Goal: Information Seeking & Learning: Learn about a topic

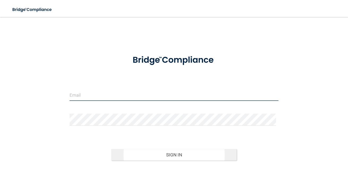
type input "[EMAIL_ADDRESS][DOMAIN_NAME]"
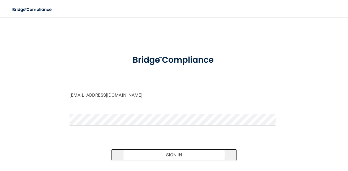
click at [159, 156] on button "Sign In" at bounding box center [173, 155] width 125 height 12
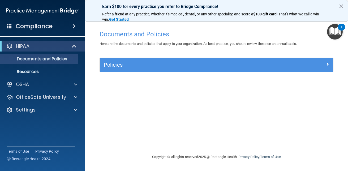
click at [72, 28] on span at bounding box center [73, 26] width 3 height 6
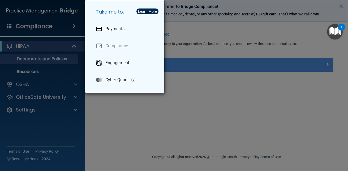
click at [72, 28] on div "Take me to: Payments Compliance Engagement Cyber Quant" at bounding box center [174, 85] width 348 height 171
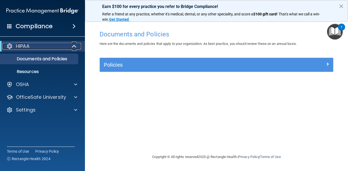
click at [74, 46] on span at bounding box center [74, 46] width 5 height 6
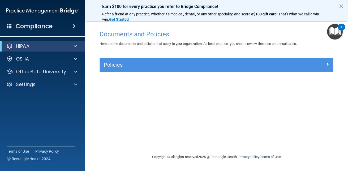
click at [339, 5] on button "×" at bounding box center [340, 6] width 5 height 8
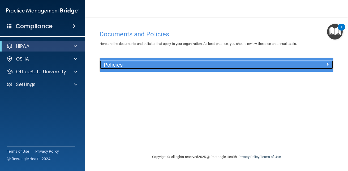
click at [326, 63] on span at bounding box center [327, 64] width 3 height 6
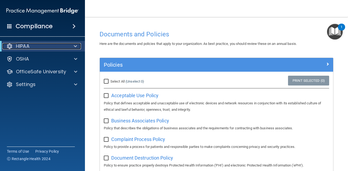
click at [75, 44] on span at bounding box center [75, 46] width 3 height 6
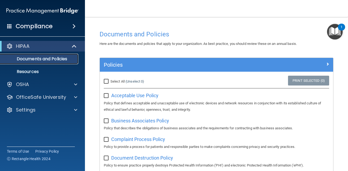
click at [65, 60] on p "Documents and Policies" at bounding box center [39, 58] width 72 height 5
click at [56, 58] on p "Documents and Policies" at bounding box center [39, 58] width 72 height 5
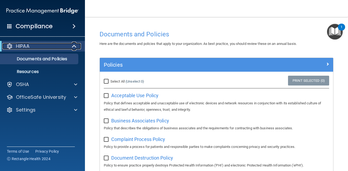
click at [73, 47] on span at bounding box center [74, 46] width 5 height 6
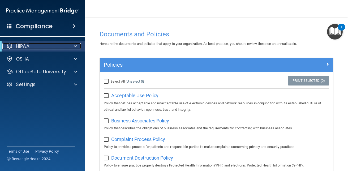
click at [27, 46] on p "HIPAA" at bounding box center [23, 46] width 14 height 6
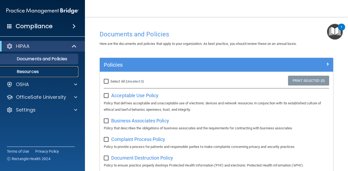
click at [25, 71] on p "Resources" at bounding box center [39, 71] width 72 height 5
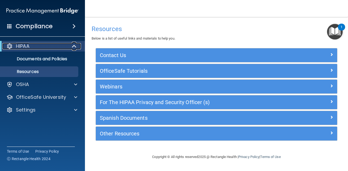
click at [76, 47] on span at bounding box center [74, 46] width 5 height 6
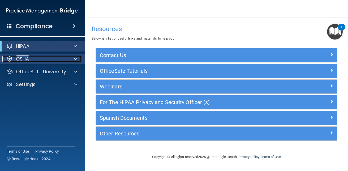
click at [74, 61] on span at bounding box center [75, 59] width 3 height 6
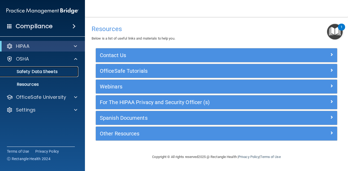
click at [62, 71] on p "Safety Data Sheets" at bounding box center [39, 71] width 72 height 5
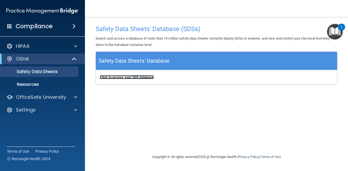
click at [109, 78] on b "Click to access your SDS database" at bounding box center [127, 77] width 54 height 4
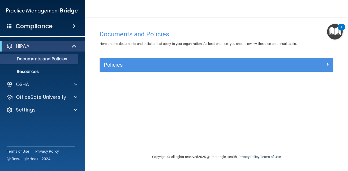
click at [110, 6] on nav "Toggle navigation Carol Giesler carolhollingsworth7@hotmail.com Manage My Enter…" at bounding box center [216, 8] width 263 height 17
click at [74, 25] on span at bounding box center [73, 26] width 3 height 6
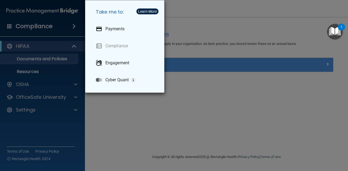
click at [111, 98] on div "Take me to: Payments Compliance Engagement Cyber Quant" at bounding box center [174, 85] width 348 height 171
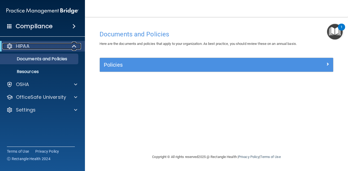
click at [73, 47] on span at bounding box center [74, 46] width 5 height 6
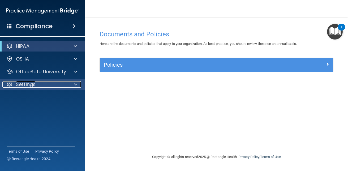
click at [73, 83] on div at bounding box center [74, 84] width 13 height 6
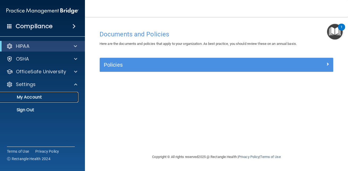
click at [48, 96] on p "My Account" at bounding box center [39, 96] width 72 height 5
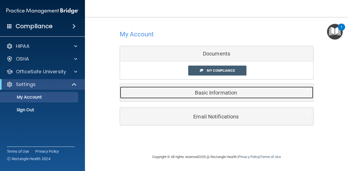
click at [169, 94] on h5 "Basic Information" at bounding box center [208, 93] width 169 height 6
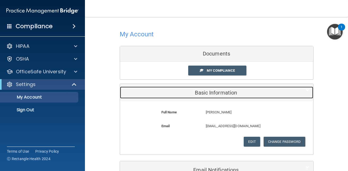
click at [169, 94] on h5 "Basic Information" at bounding box center [208, 93] width 169 height 6
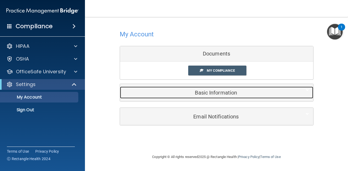
click at [199, 92] on h5 "Basic Information" at bounding box center [208, 93] width 169 height 6
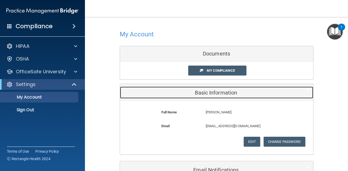
click at [199, 92] on h5 "Basic Information" at bounding box center [208, 93] width 169 height 6
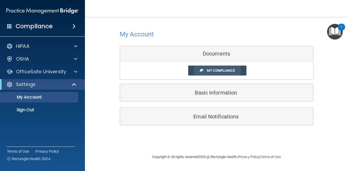
click at [214, 67] on link "My Compliance" at bounding box center [217, 71] width 58 height 10
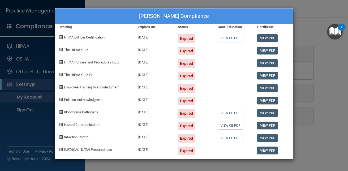
click at [59, 37] on span at bounding box center [60, 36] width 3 height 3
click at [55, 50] on div "Carol Giesler's Compliance Training Expires On Status Cont. Education Certifica…" at bounding box center [174, 83] width 239 height 151
click at [97, 2] on div "Carol Giesler's Compliance Training Expires On Status Cont. Education Certifica…" at bounding box center [174, 85] width 348 height 171
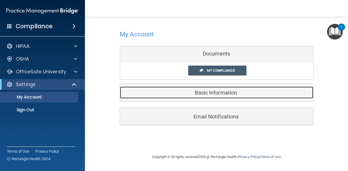
click at [190, 92] on h5 "Basic Information" at bounding box center [208, 93] width 169 height 6
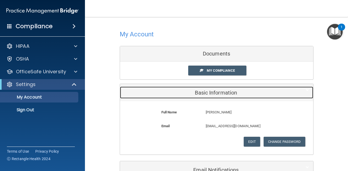
click at [190, 92] on h5 "Basic Information" at bounding box center [208, 93] width 169 height 6
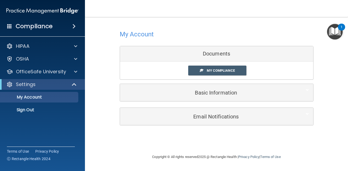
click at [340, 27] on div "1" at bounding box center [341, 30] width 2 height 7
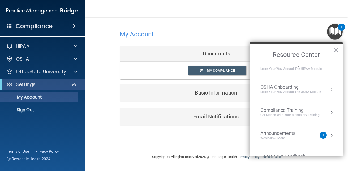
scroll to position [30, 0]
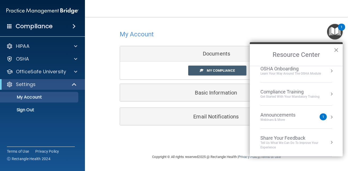
click at [336, 50] on button "×" at bounding box center [335, 50] width 5 height 8
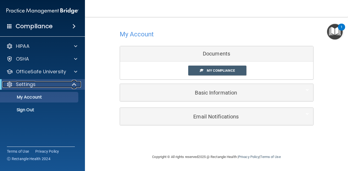
click at [76, 82] on span at bounding box center [74, 84] width 5 height 6
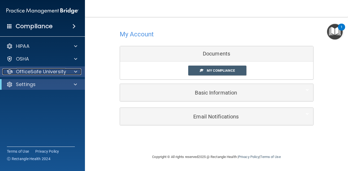
click at [73, 69] on div at bounding box center [74, 71] width 13 height 6
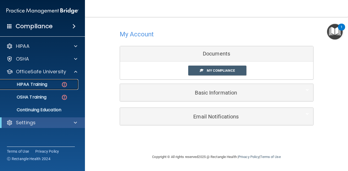
click at [63, 83] on img at bounding box center [64, 84] width 7 height 7
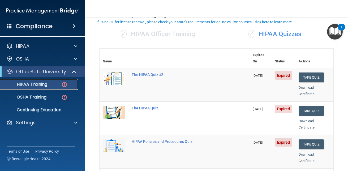
scroll to position [42, 0]
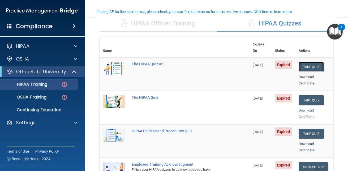
click at [303, 62] on button "Take Quiz" at bounding box center [310, 67] width 25 height 10
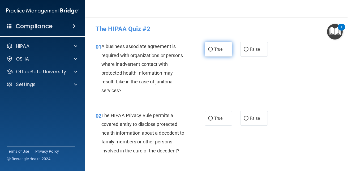
click at [208, 48] on input "True" at bounding box center [210, 49] width 5 height 4
radio input "true"
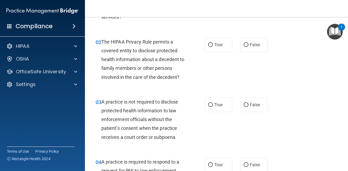
scroll to position [74, 0]
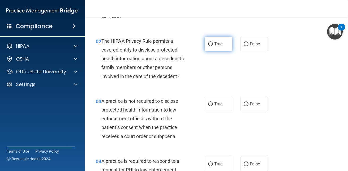
click at [208, 43] on input "True" at bounding box center [210, 44] width 5 height 4
radio input "true"
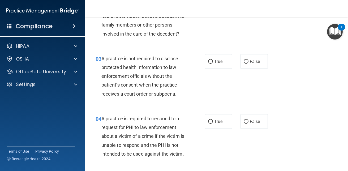
scroll to position [127, 0]
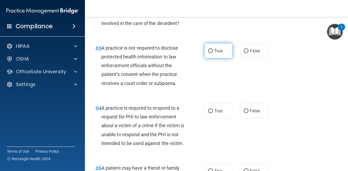
click at [210, 51] on input "True" at bounding box center [210, 51] width 5 height 4
radio input "true"
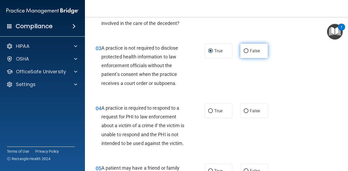
click at [245, 49] on input "False" at bounding box center [245, 51] width 5 height 4
radio input "true"
radio input "false"
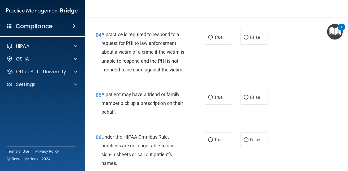
scroll to position [202, 0]
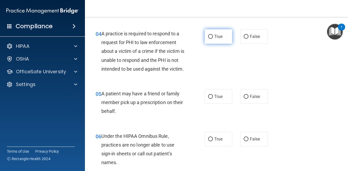
click at [208, 36] on input "True" at bounding box center [210, 37] width 5 height 4
radio input "true"
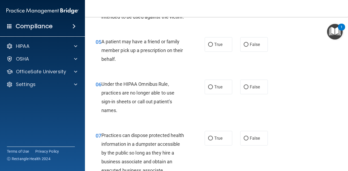
scroll to position [255, 0]
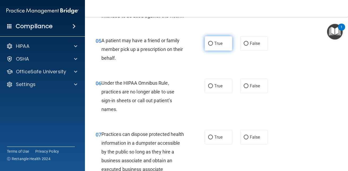
click at [209, 46] on input "True" at bounding box center [210, 44] width 5 height 4
radio input "true"
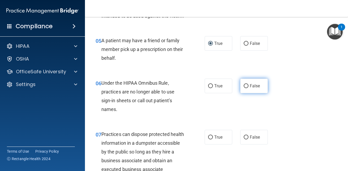
click at [243, 88] on input "False" at bounding box center [245, 86] width 5 height 4
radio input "true"
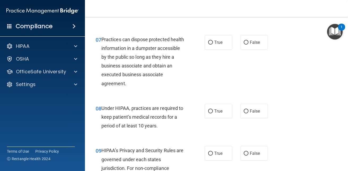
scroll to position [350, 0]
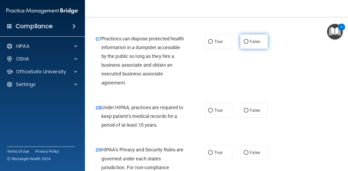
click at [243, 44] on input "False" at bounding box center [245, 42] width 5 height 4
radio input "true"
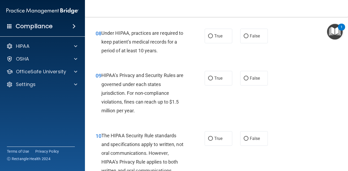
scroll to position [435, 0]
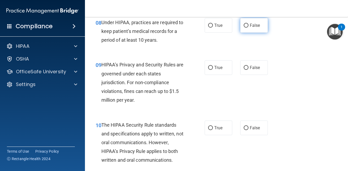
click at [243, 28] on input "False" at bounding box center [245, 26] width 5 height 4
radio input "true"
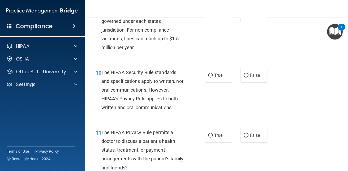
scroll to position [488, 0]
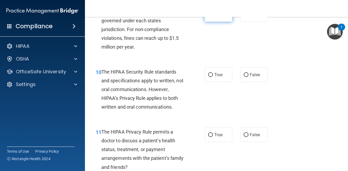
click at [208, 17] on input "True" at bounding box center [210, 15] width 5 height 4
radio input "true"
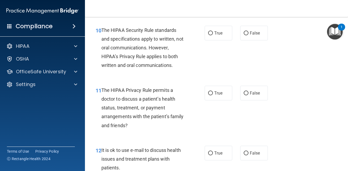
scroll to position [530, 0]
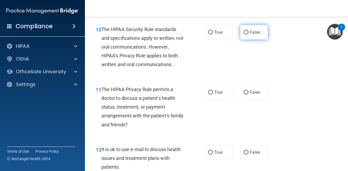
click at [243, 34] on input "False" at bounding box center [245, 33] width 5 height 4
radio input "true"
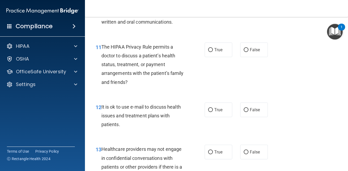
scroll to position [584, 0]
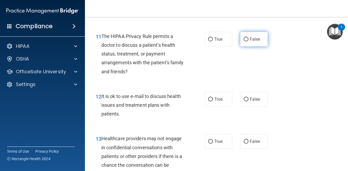
click at [243, 41] on input "False" at bounding box center [245, 39] width 5 height 4
radio input "true"
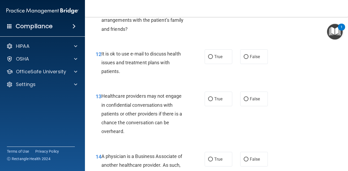
scroll to position [637, 0]
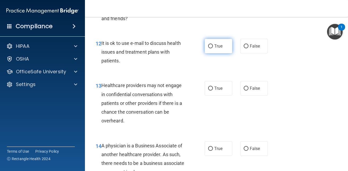
click at [210, 48] on input "True" at bounding box center [210, 46] width 5 height 4
radio input "true"
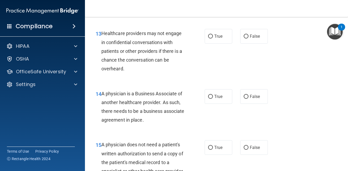
scroll to position [690, 0]
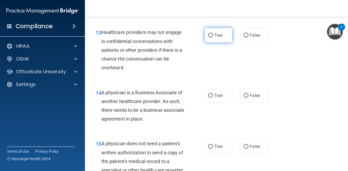
click at [208, 37] on input "True" at bounding box center [210, 35] width 5 height 4
radio input "true"
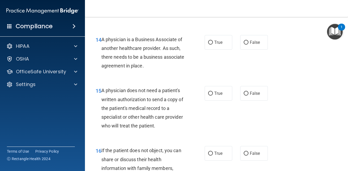
scroll to position [753, 0]
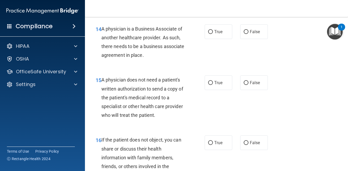
click at [208, 34] on input "True" at bounding box center [210, 32] width 5 height 4
radio input "true"
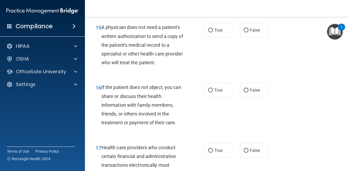
scroll to position [806, 0]
click at [243, 32] on input "False" at bounding box center [245, 30] width 5 height 4
radio input "true"
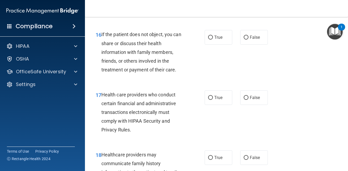
scroll to position [859, 0]
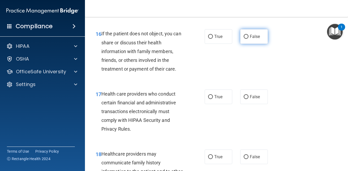
click at [243, 39] on input "False" at bounding box center [245, 37] width 5 height 4
radio input "true"
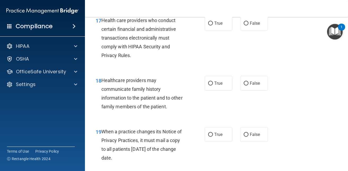
scroll to position [934, 0]
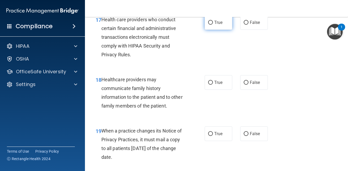
click at [209, 25] on input "True" at bounding box center [210, 23] width 5 height 4
radio input "true"
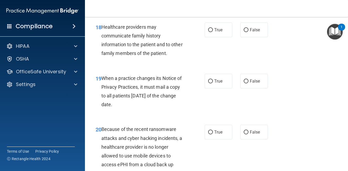
scroll to position [987, 0]
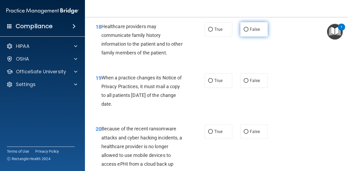
click at [246, 32] on input "False" at bounding box center [245, 30] width 5 height 4
radio input "true"
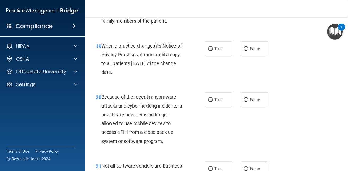
scroll to position [1029, 0]
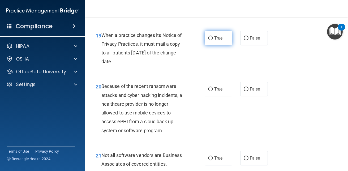
click at [208, 40] on input "True" at bounding box center [210, 38] width 5 height 4
radio input "true"
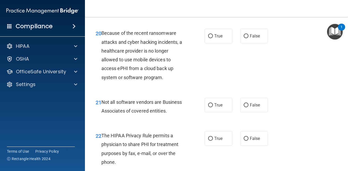
scroll to position [1093, 0]
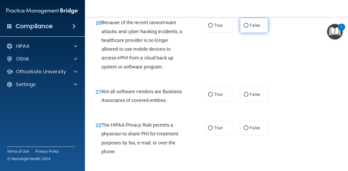
click at [244, 28] on input "False" at bounding box center [245, 26] width 5 height 4
radio input "true"
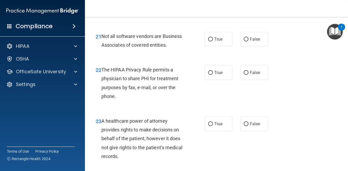
scroll to position [1156, 0]
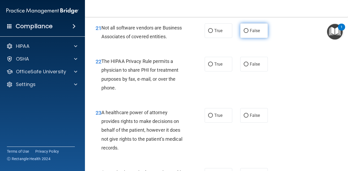
click at [244, 33] on input "False" at bounding box center [245, 31] width 5 height 4
radio input "true"
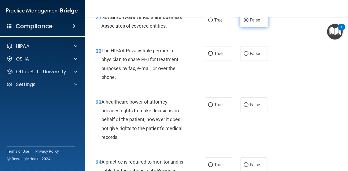
scroll to position [1178, 0]
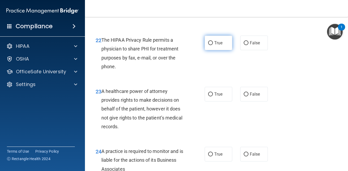
click at [211, 50] on label "True" at bounding box center [218, 43] width 28 height 15
click at [211, 45] on input "True" at bounding box center [210, 43] width 5 height 4
radio input "true"
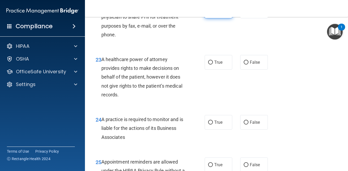
scroll to position [1220, 0]
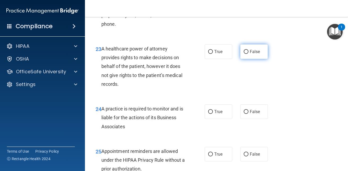
click at [243, 54] on input "False" at bounding box center [245, 52] width 5 height 4
radio input "true"
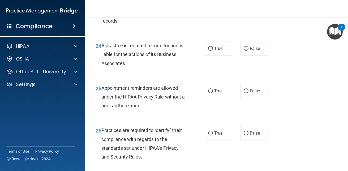
scroll to position [1284, 0]
click at [210, 50] on input "True" at bounding box center [210, 48] width 5 height 4
radio input "true"
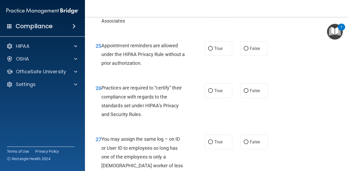
scroll to position [1326, 0]
click at [210, 50] on input "True" at bounding box center [210, 48] width 5 height 4
radio input "true"
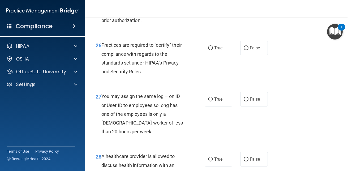
scroll to position [1369, 0]
click at [210, 50] on input "True" at bounding box center [210, 48] width 5 height 4
radio input "true"
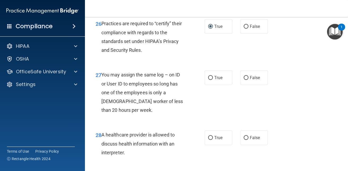
scroll to position [1400, 0]
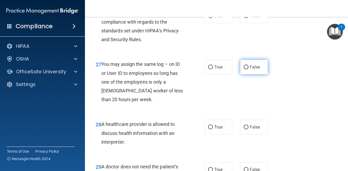
click at [247, 74] on label "False" at bounding box center [254, 67] width 28 height 15
click at [247, 69] on input "False" at bounding box center [245, 67] width 5 height 4
radio input "true"
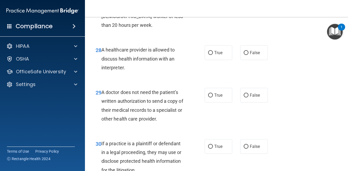
scroll to position [1485, 0]
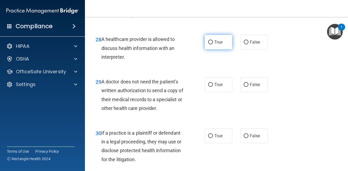
click at [208, 44] on input "True" at bounding box center [210, 42] width 5 height 4
radio input "true"
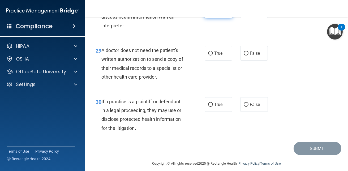
scroll to position [1517, 0]
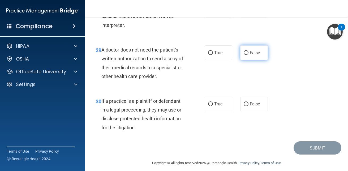
click at [243, 55] on input "False" at bounding box center [245, 53] width 5 height 4
radio input "true"
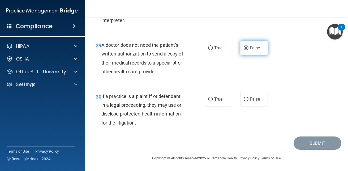
scroll to position [1531, 0]
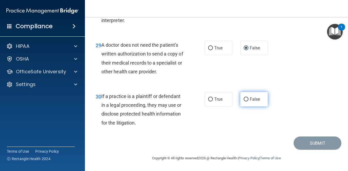
click at [244, 98] on input "False" at bounding box center [245, 99] width 5 height 4
radio input "true"
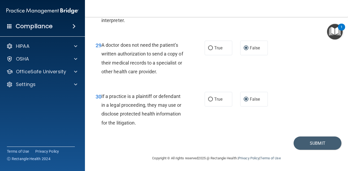
drag, startPoint x: 303, startPoint y: 142, endPoint x: 249, endPoint y: 134, distance: 54.2
click at [249, 134] on div "30 If a practice is a plaintiff or defendant in a legal proceeding, they may us…" at bounding box center [217, 110] width 250 height 51
click at [306, 136] on button "Submit" at bounding box center [317, 143] width 48 height 14
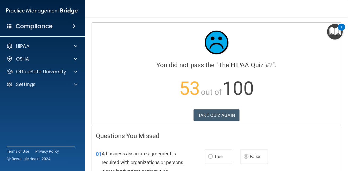
click at [292, 136] on h4 "Questions You Missed" at bounding box center [216, 135] width 241 height 7
click at [214, 112] on button "TAKE QUIZ AGAIN" at bounding box center [216, 115] width 46 height 12
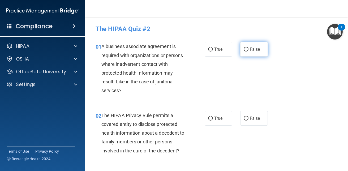
click at [243, 48] on input "False" at bounding box center [245, 49] width 5 height 4
radio input "true"
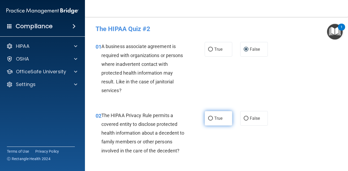
click at [208, 118] on input "True" at bounding box center [210, 118] width 5 height 4
radio input "true"
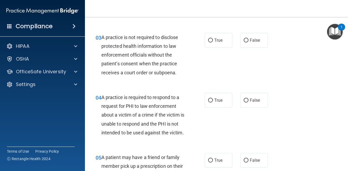
scroll to position [149, 0]
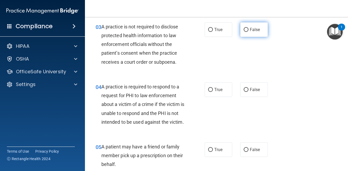
click at [244, 30] on input "False" at bounding box center [245, 30] width 5 height 4
radio input "true"
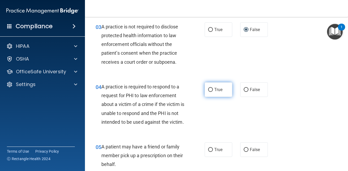
click at [210, 88] on input "True" at bounding box center [210, 90] width 5 height 4
radio input "true"
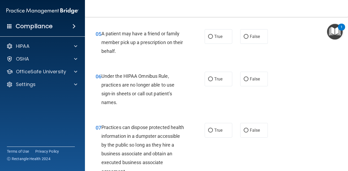
scroll to position [272, 0]
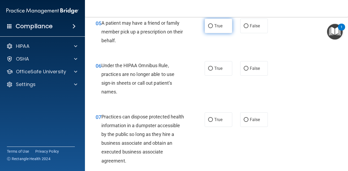
click at [211, 32] on label "True" at bounding box center [218, 26] width 28 height 15
click at [211, 28] on input "True" at bounding box center [210, 26] width 5 height 4
radio input "true"
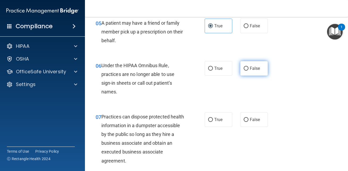
click at [243, 71] on input "False" at bounding box center [245, 69] width 5 height 4
radio input "true"
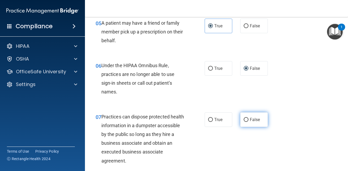
click at [243, 122] on input "False" at bounding box center [245, 120] width 5 height 4
radio input "true"
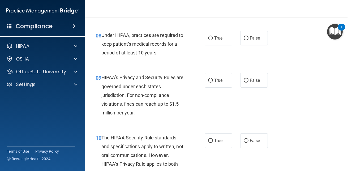
scroll to position [431, 0]
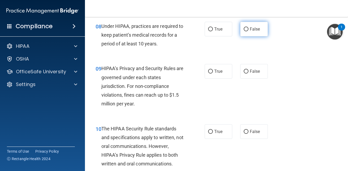
click at [246, 36] on label "False" at bounding box center [254, 29] width 28 height 15
click at [246, 31] on input "False" at bounding box center [245, 29] width 5 height 4
radio input "true"
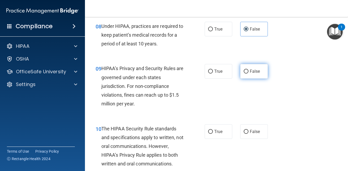
click at [246, 77] on label "False" at bounding box center [254, 71] width 28 height 15
click at [246, 73] on input "False" at bounding box center [245, 71] width 5 height 4
radio input "true"
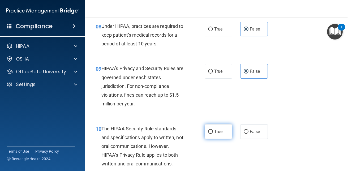
click at [211, 138] on label "True" at bounding box center [218, 131] width 28 height 15
click at [211, 134] on input "True" at bounding box center [210, 132] width 5 height 4
radio input "true"
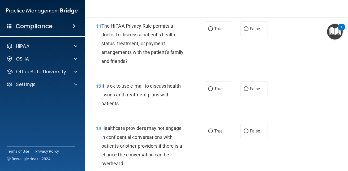
scroll to position [594, 0]
click at [208, 31] on input "True" at bounding box center [210, 29] width 5 height 4
radio input "true"
click at [207, 94] on label "True" at bounding box center [218, 88] width 28 height 15
click at [208, 91] on input "True" at bounding box center [210, 89] width 5 height 4
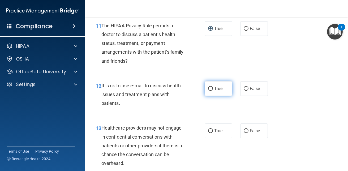
radio input "true"
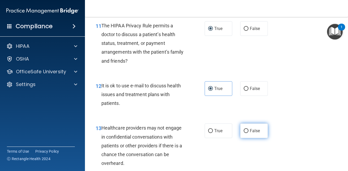
click at [243, 133] on input "False" at bounding box center [245, 131] width 5 height 4
radio input "true"
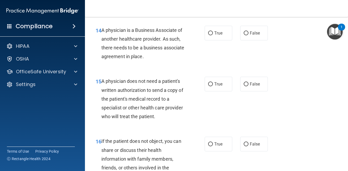
scroll to position [753, 0]
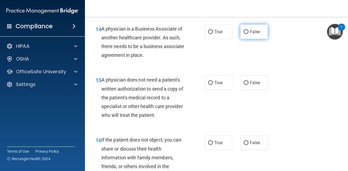
click at [245, 34] on input "False" at bounding box center [245, 32] width 5 height 4
radio input "true"
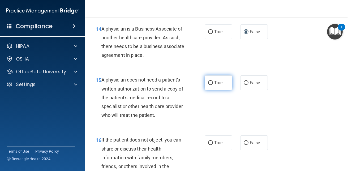
click at [209, 85] on input "True" at bounding box center [210, 83] width 5 height 4
radio input "true"
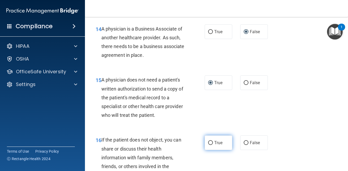
click at [210, 149] on label "True" at bounding box center [218, 142] width 28 height 15
click at [210, 145] on input "True" at bounding box center [210, 143] width 5 height 4
radio input "true"
drag, startPoint x: 346, startPoint y: 167, endPoint x: 230, endPoint y: 131, distance: 121.0
click at [230, 129] on div "15 A physician does not need a patient's written authorization to send a copy o…" at bounding box center [217, 99] width 250 height 60
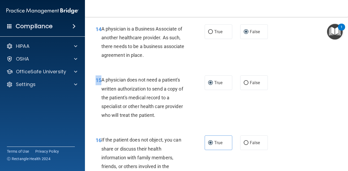
click at [230, 129] on div "15 A physician does not need a patient's written authorization to send a copy o…" at bounding box center [217, 99] width 250 height 60
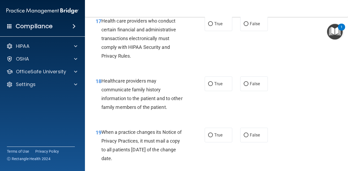
scroll to position [934, 0]
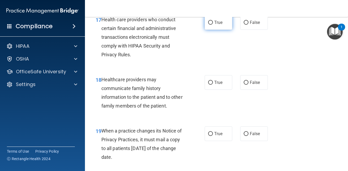
click at [209, 25] on input "True" at bounding box center [210, 23] width 5 height 4
radio input "true"
click at [246, 85] on input "False" at bounding box center [245, 83] width 5 height 4
radio input "true"
click at [245, 136] on input "False" at bounding box center [245, 134] width 5 height 4
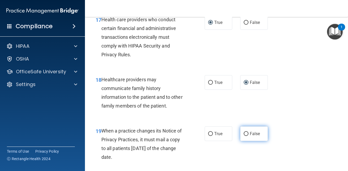
radio input "true"
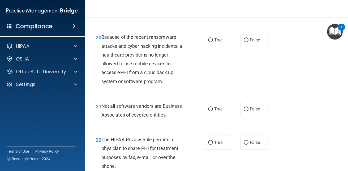
scroll to position [1089, 0]
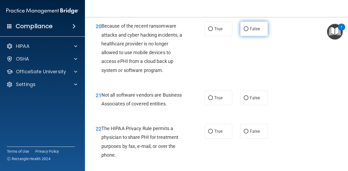
click at [243, 31] on input "False" at bounding box center [245, 29] width 5 height 4
radio input "true"
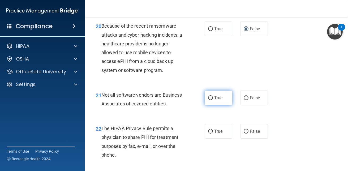
click at [210, 104] on label "True" at bounding box center [218, 97] width 28 height 15
click at [210, 100] on input "True" at bounding box center [210, 98] width 5 height 4
radio input "true"
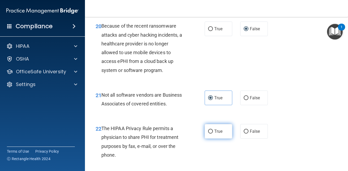
click at [211, 138] on label "True" at bounding box center [218, 131] width 28 height 15
click at [211, 133] on input "True" at bounding box center [210, 131] width 5 height 4
radio input "true"
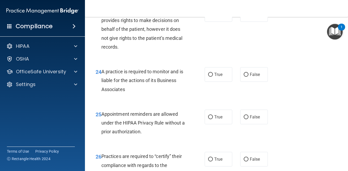
scroll to position [1259, 0]
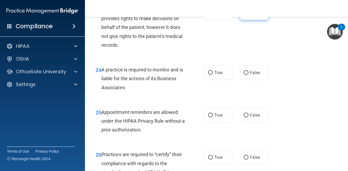
click at [244, 15] on input "False" at bounding box center [245, 13] width 5 height 4
radio input "true"
click at [243, 75] on input "False" at bounding box center [245, 73] width 5 height 4
radio input "true"
click at [210, 117] on input "True" at bounding box center [210, 115] width 5 height 4
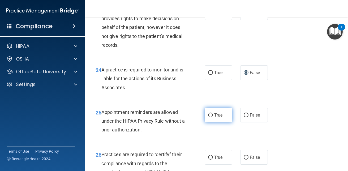
radio input "true"
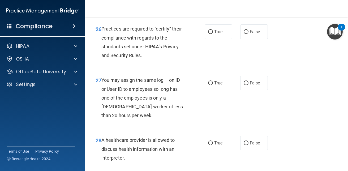
scroll to position [1397, 0]
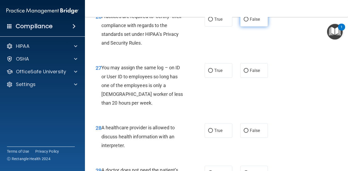
click at [243, 21] on input "False" at bounding box center [245, 20] width 5 height 4
radio input "true"
click at [243, 73] on input "False" at bounding box center [245, 71] width 5 height 4
radio input "true"
click at [208, 133] on input "True" at bounding box center [210, 131] width 5 height 4
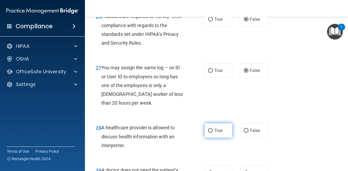
radio input "true"
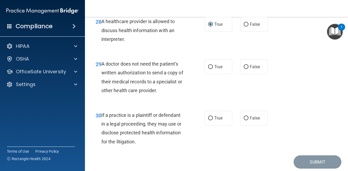
scroll to position [1517, 0]
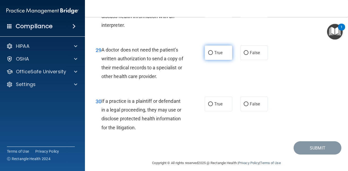
click at [208, 55] on input "True" at bounding box center [210, 53] width 5 height 4
radio input "true"
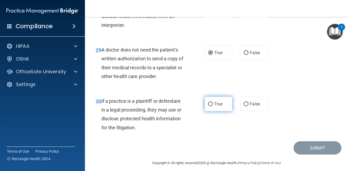
click at [208, 106] on input "True" at bounding box center [210, 104] width 5 height 4
radio input "true"
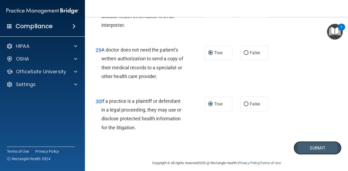
click at [311, 155] on button "Submit" at bounding box center [317, 148] width 48 height 14
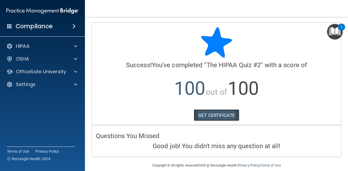
click at [218, 116] on link "GET CERTIFICATE" at bounding box center [216, 115] width 45 height 12
click at [133, 115] on div "GET CERTIFICATE" at bounding box center [216, 115] width 241 height 12
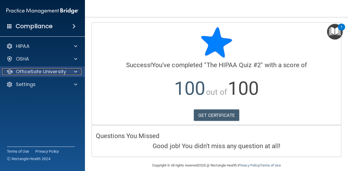
click at [71, 69] on div at bounding box center [74, 71] width 13 height 6
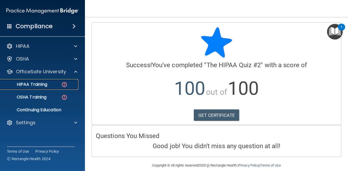
click at [63, 86] on img at bounding box center [64, 84] width 7 height 7
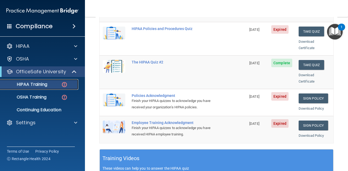
scroll to position [118, 0]
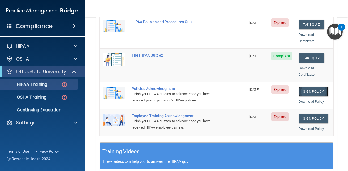
click at [301, 86] on link "Sign Policy" at bounding box center [312, 91] width 29 height 10
click at [173, 91] on div "Finish your HIPAA quizzes to acknowledge you have received your organization’s …" at bounding box center [176, 97] width 88 height 13
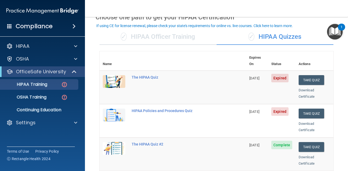
scroll to position [28, 0]
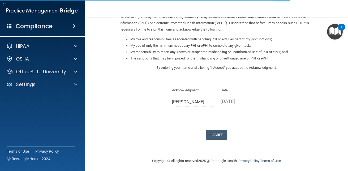
scroll to position [71, 0]
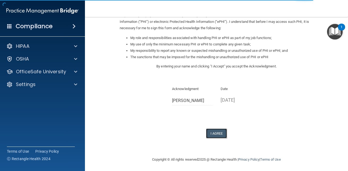
click at [216, 133] on button "I Agree" at bounding box center [216, 133] width 21 height 10
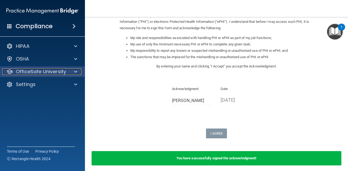
click at [72, 73] on div at bounding box center [74, 71] width 13 height 6
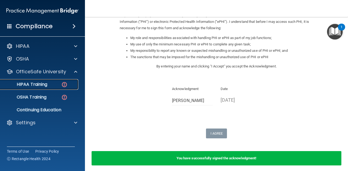
click at [64, 86] on img at bounding box center [64, 84] width 7 height 7
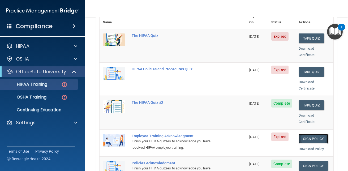
click at [305, 134] on link "Sign Policy" at bounding box center [312, 139] width 29 height 10
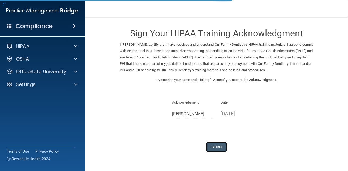
click at [215, 143] on button "I Agree" at bounding box center [216, 147] width 21 height 10
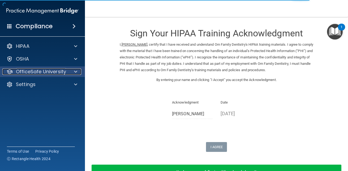
click at [75, 73] on span at bounding box center [75, 71] width 3 height 6
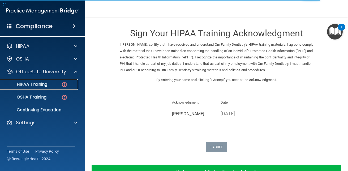
click at [66, 86] on img at bounding box center [64, 84] width 7 height 7
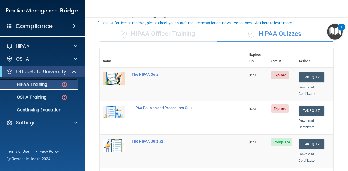
scroll to position [31, 0]
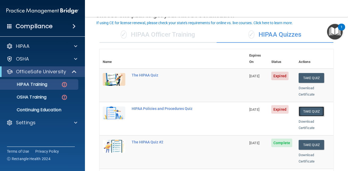
click at [310, 106] on button "Take Quiz" at bounding box center [310, 111] width 25 height 10
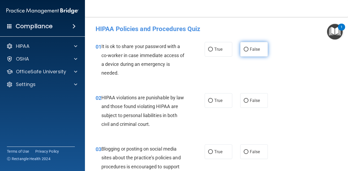
click at [243, 48] on input "False" at bounding box center [245, 49] width 5 height 4
radio input "true"
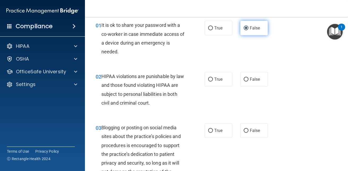
scroll to position [32, 0]
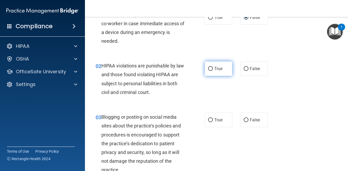
click at [208, 68] on input "True" at bounding box center [210, 69] width 5 height 4
radio input "true"
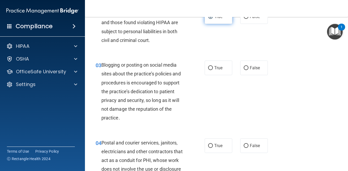
scroll to position [85, 0]
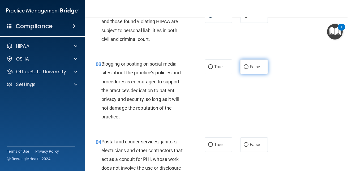
click at [245, 67] on input "False" at bounding box center [245, 67] width 5 height 4
radio input "true"
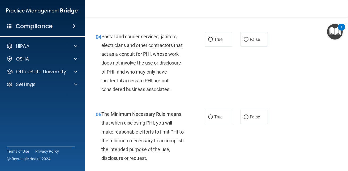
scroll to position [191, 0]
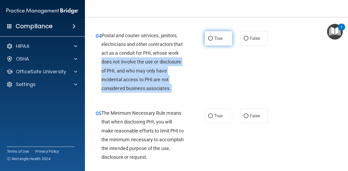
drag, startPoint x: 210, startPoint y: 50, endPoint x: 209, endPoint y: 38, distance: 12.0
click at [271, 31] on ng-form "04 Postal and courier services, janitors, electricians and other contractors th…" at bounding box center [271, 31] width 0 height 0
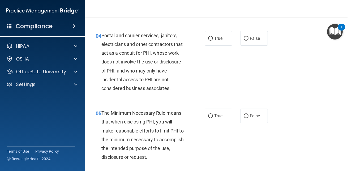
drag, startPoint x: 209, startPoint y: 38, endPoint x: 254, endPoint y: 59, distance: 50.3
click at [254, 59] on div "04 Postal and courier services, janitors, electricians and other contractors th…" at bounding box center [217, 63] width 250 height 78
click at [208, 39] on input "True" at bounding box center [210, 39] width 5 height 4
radio input "true"
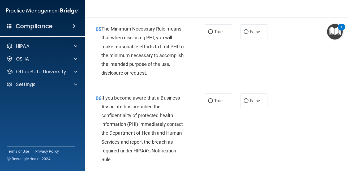
scroll to position [276, 0]
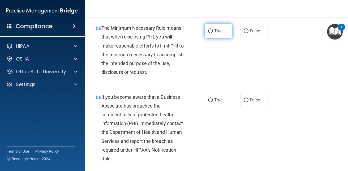
click at [209, 29] on input "True" at bounding box center [210, 31] width 5 height 4
radio input "true"
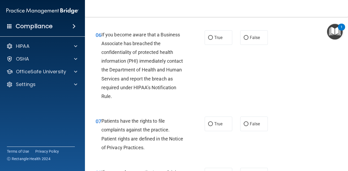
scroll to position [340, 0]
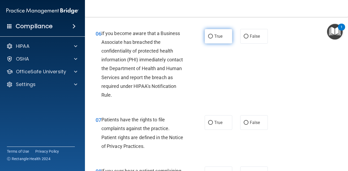
click at [209, 36] on input "True" at bounding box center [210, 36] width 5 height 4
radio input "true"
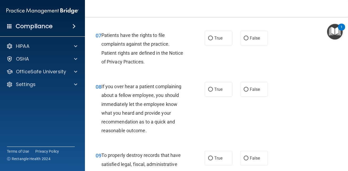
scroll to position [424, 0]
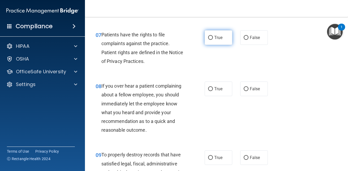
click at [209, 36] on input "True" at bounding box center [210, 38] width 5 height 4
radio input "true"
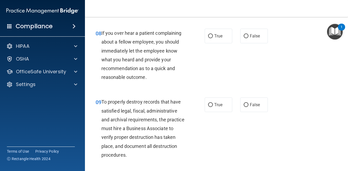
scroll to position [477, 0]
click at [245, 36] on input "False" at bounding box center [245, 36] width 5 height 4
radio input "true"
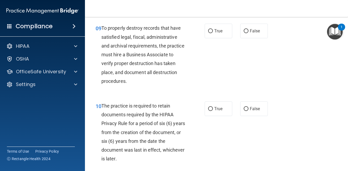
scroll to position [552, 0]
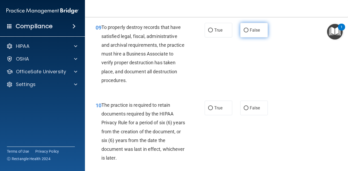
click at [243, 29] on input "False" at bounding box center [245, 30] width 5 height 4
radio input "true"
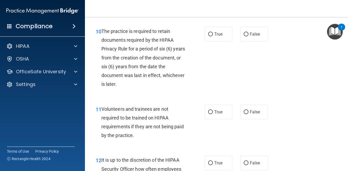
scroll to position [626, 0]
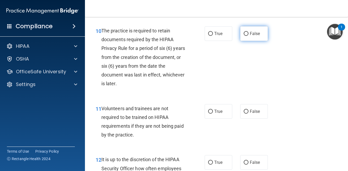
click at [243, 34] on input "False" at bounding box center [245, 34] width 5 height 4
radio input "true"
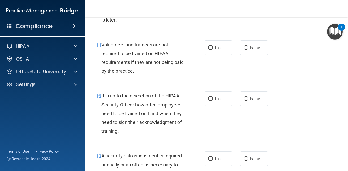
scroll to position [700, 0]
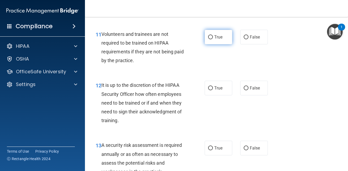
click at [208, 36] on input "True" at bounding box center [210, 37] width 5 height 4
radio input "true"
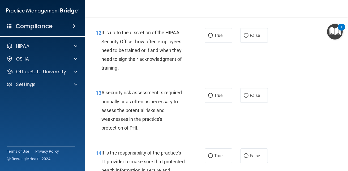
scroll to position [753, 0]
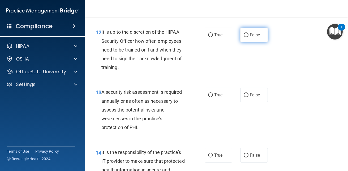
click at [245, 35] on input "False" at bounding box center [245, 35] width 5 height 4
radio input "true"
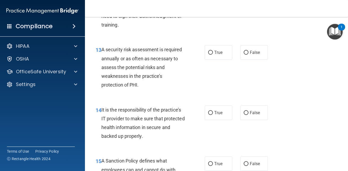
scroll to position [806, 0]
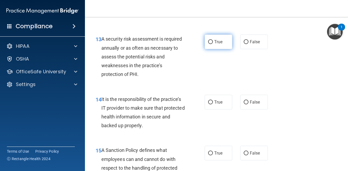
click at [208, 42] on input "True" at bounding box center [210, 42] width 5 height 4
radio input "true"
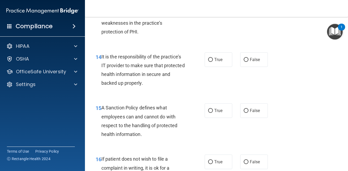
scroll to position [859, 0]
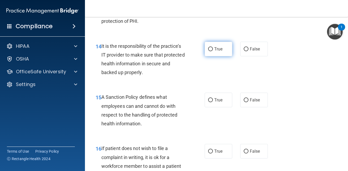
click at [210, 49] on input "True" at bounding box center [210, 49] width 5 height 4
radio input "true"
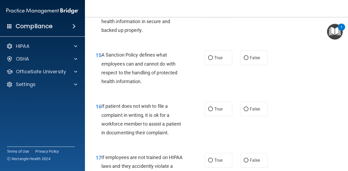
scroll to position [902, 0]
click at [208, 56] on input "True" at bounding box center [210, 58] width 5 height 4
radio input "true"
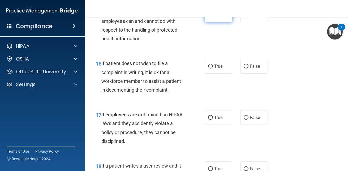
scroll to position [955, 0]
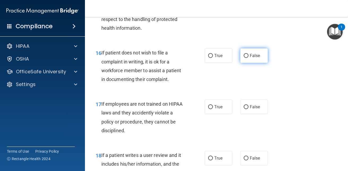
click at [243, 54] on input "False" at bounding box center [245, 56] width 5 height 4
radio input "true"
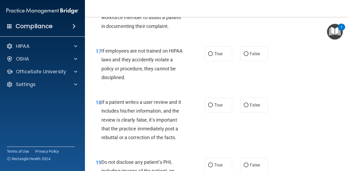
scroll to position [1019, 0]
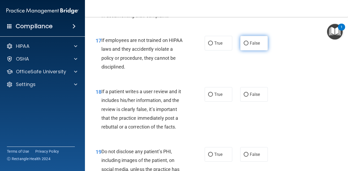
click at [243, 43] on input "False" at bounding box center [245, 43] width 5 height 4
radio input "true"
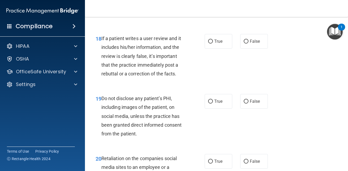
scroll to position [1082, 0]
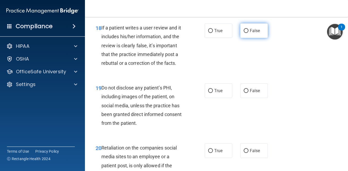
click at [243, 31] on input "False" at bounding box center [245, 31] width 5 height 4
radio input "true"
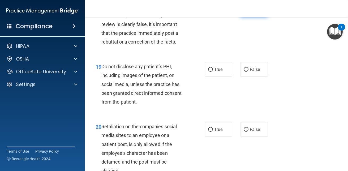
scroll to position [1114, 0]
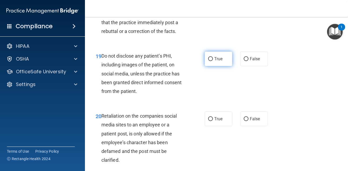
click at [210, 59] on input "True" at bounding box center [210, 59] width 5 height 4
radio input "true"
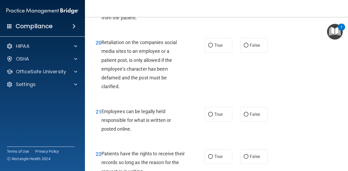
scroll to position [1188, 0]
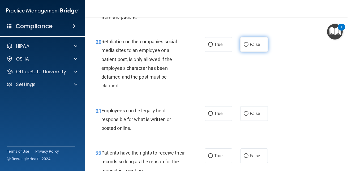
click at [250, 42] on span "False" at bounding box center [255, 44] width 10 height 5
click at [248, 43] on input "False" at bounding box center [245, 45] width 5 height 4
radio input "true"
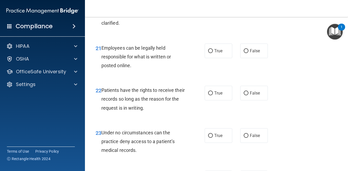
scroll to position [1252, 0]
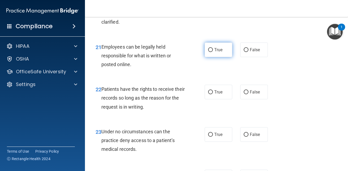
click at [208, 50] on input "True" at bounding box center [210, 50] width 5 height 4
radio input "true"
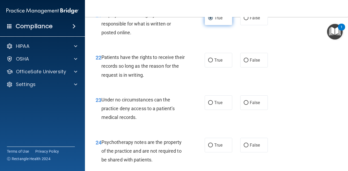
scroll to position [1294, 0]
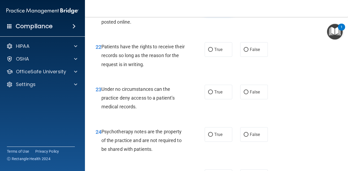
click at [208, 50] on input "True" at bounding box center [210, 50] width 5 height 4
radio input "true"
click at [208, 50] on input "True" at bounding box center [210, 50] width 5 height 4
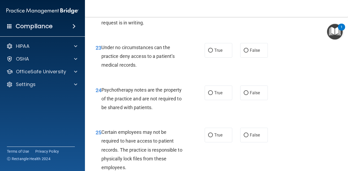
scroll to position [1337, 0]
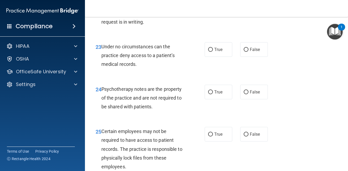
drag, startPoint x: 244, startPoint y: 50, endPoint x: 219, endPoint y: 37, distance: 28.2
click at [219, 37] on div "23 Under no circumstances can the practice deny access to a patient’s medical r…" at bounding box center [217, 57] width 250 height 42
click at [243, 50] on input "False" at bounding box center [245, 50] width 5 height 4
radio input "true"
click at [211, 49] on label "True" at bounding box center [218, 49] width 28 height 15
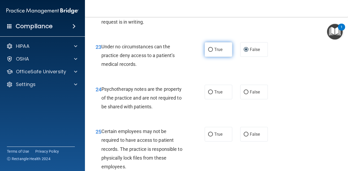
click at [211, 49] on input "True" at bounding box center [210, 50] width 5 height 4
radio input "true"
radio input "false"
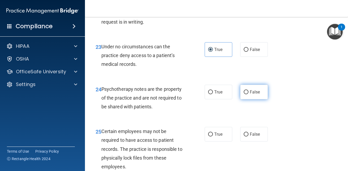
click at [243, 90] on input "False" at bounding box center [245, 92] width 5 height 4
radio input "true"
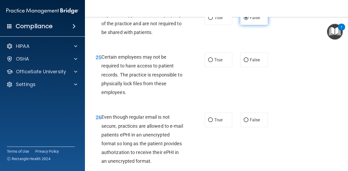
scroll to position [1422, 0]
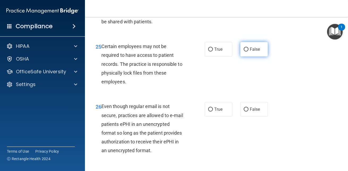
click at [243, 49] on input "False" at bounding box center [245, 49] width 5 height 4
radio input "true"
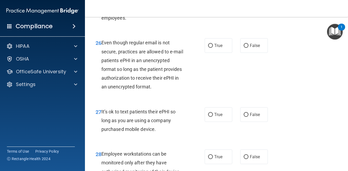
scroll to position [1496, 0]
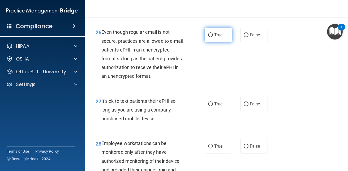
click at [208, 35] on input "True" at bounding box center [210, 35] width 5 height 4
radio input "true"
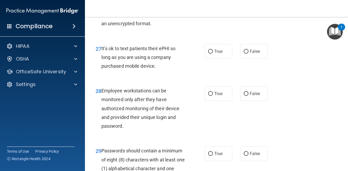
scroll to position [1549, 0]
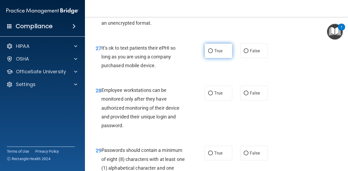
click at [211, 49] on label "True" at bounding box center [218, 50] width 28 height 15
click at [211, 49] on input "True" at bounding box center [210, 51] width 5 height 4
radio input "true"
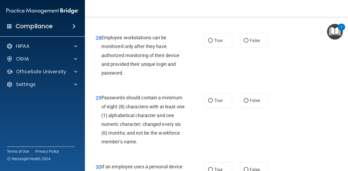
scroll to position [1602, 0]
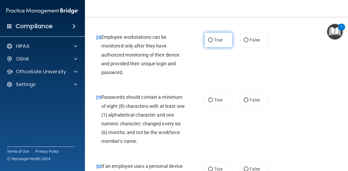
click at [208, 41] on input "True" at bounding box center [210, 40] width 5 height 4
radio input "true"
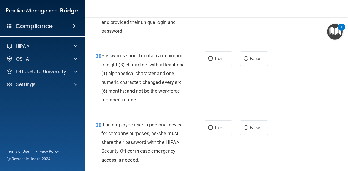
scroll to position [1644, 0]
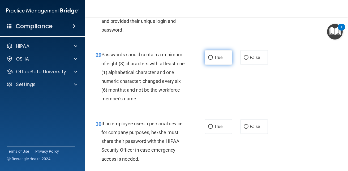
click at [208, 57] on input "True" at bounding box center [210, 58] width 5 height 4
radio input "true"
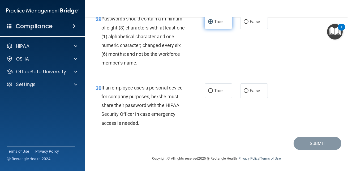
scroll to position [1681, 0]
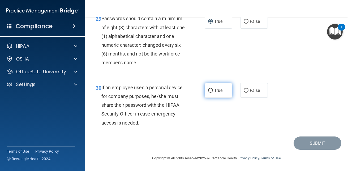
click at [210, 90] on input "True" at bounding box center [210, 91] width 5 height 4
radio input "true"
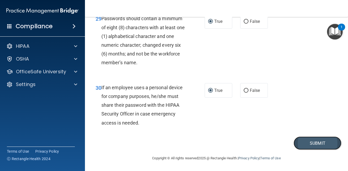
drag, startPoint x: 306, startPoint y: 137, endPoint x: 306, endPoint y: 142, distance: 5.3
click at [306, 142] on button "Submit" at bounding box center [317, 143] width 48 height 14
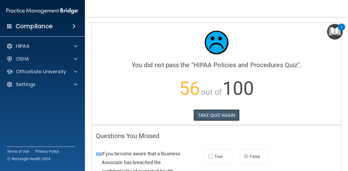
drag, startPoint x: 224, startPoint y: 115, endPoint x: 225, endPoint y: 107, distance: 8.1
click at [225, 107] on div "Calculating your score.... You did not pass the " HIPAA Policies and Procedures…" at bounding box center [216, 74] width 249 height 102
click at [210, 116] on button "TAKE QUIZ AGAIN" at bounding box center [216, 115] width 46 height 12
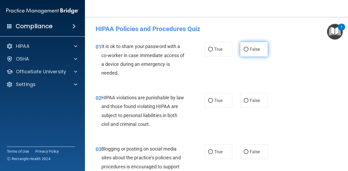
click at [245, 50] on input "False" at bounding box center [245, 49] width 5 height 4
radio input "true"
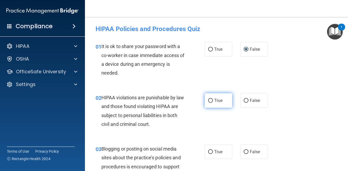
click at [208, 101] on input "True" at bounding box center [210, 101] width 5 height 4
radio input "true"
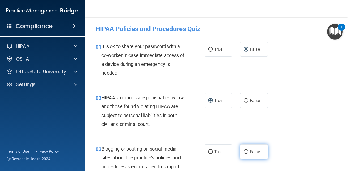
click at [243, 150] on input "False" at bounding box center [245, 152] width 5 height 4
radio input "true"
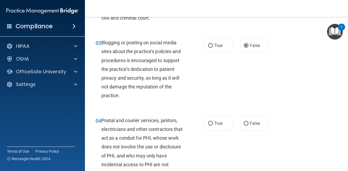
scroll to position [124, 0]
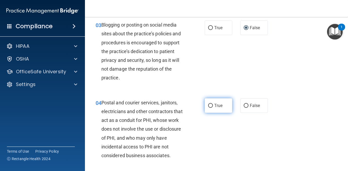
click at [208, 105] on input "True" at bounding box center [210, 106] width 5 height 4
radio input "true"
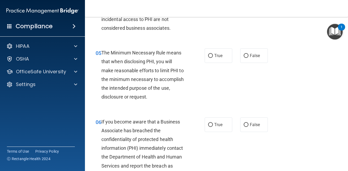
scroll to position [269, 0]
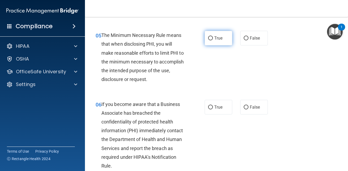
click at [210, 37] on input "True" at bounding box center [210, 38] width 5 height 4
radio input "true"
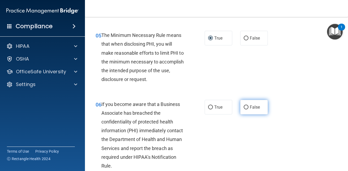
click at [250, 106] on span "False" at bounding box center [255, 107] width 10 height 5
click at [248, 106] on input "False" at bounding box center [245, 107] width 5 height 4
radio input "true"
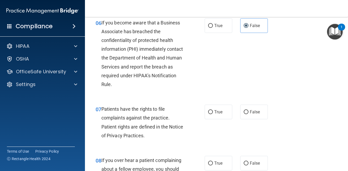
scroll to position [368, 0]
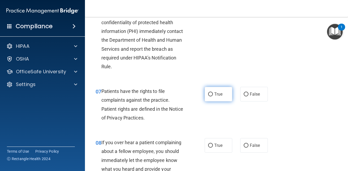
click at [215, 93] on span "True" at bounding box center [218, 94] width 8 height 5
click at [213, 93] on input "True" at bounding box center [210, 94] width 5 height 4
radio input "true"
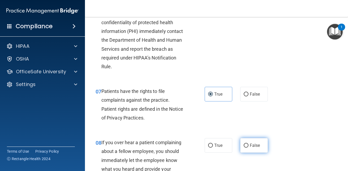
click at [249, 141] on label "False" at bounding box center [254, 145] width 28 height 15
click at [248, 143] on input "False" at bounding box center [245, 145] width 5 height 4
radio input "true"
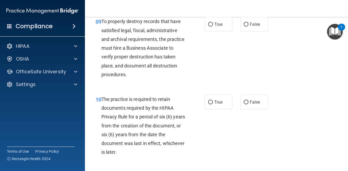
scroll to position [559, 0]
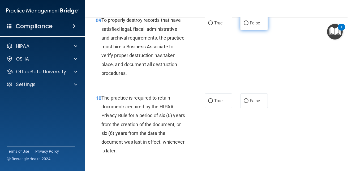
click at [246, 24] on label "False" at bounding box center [254, 23] width 28 height 15
click at [246, 24] on input "False" at bounding box center [245, 23] width 5 height 4
radio input "true"
click at [217, 99] on span "True" at bounding box center [218, 100] width 8 height 5
click at [213, 99] on input "True" at bounding box center [210, 101] width 5 height 4
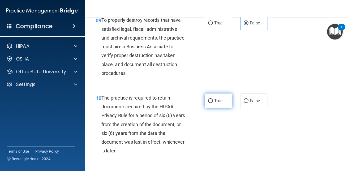
radio input "true"
click at [343, 168] on main "- HIPAA Policies and Procedures Quiz This quiz doesn’t expire until 09/03/2025.…" at bounding box center [216, 94] width 263 height 154
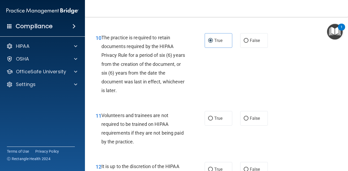
scroll to position [640, 0]
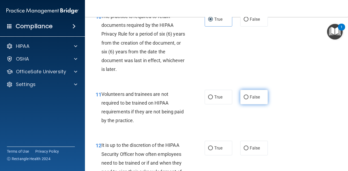
click at [253, 98] on span "False" at bounding box center [255, 96] width 10 height 5
click at [248, 98] on input "False" at bounding box center [245, 97] width 5 height 4
radio input "true"
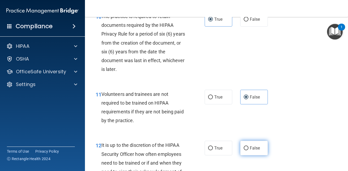
click at [246, 145] on label "False" at bounding box center [254, 148] width 28 height 15
click at [246, 146] on input "False" at bounding box center [245, 148] width 5 height 4
radio input "true"
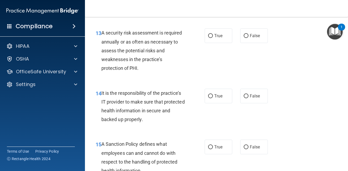
scroll to position [821, 0]
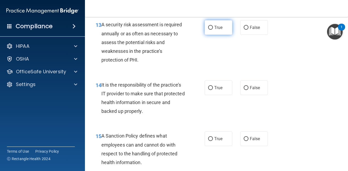
click at [221, 30] on label "True" at bounding box center [218, 27] width 28 height 15
click at [213, 30] on input "True" at bounding box center [210, 28] width 5 height 4
radio input "true"
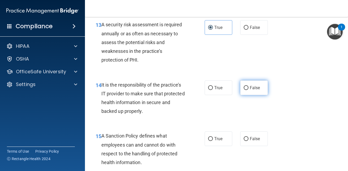
click at [253, 83] on label "False" at bounding box center [254, 87] width 28 height 15
click at [248, 86] on input "False" at bounding box center [245, 88] width 5 height 4
radio input "true"
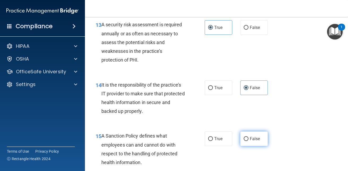
click at [251, 136] on label "False" at bounding box center [254, 138] width 28 height 15
click at [248, 137] on input "False" at bounding box center [245, 139] width 5 height 4
radio input "true"
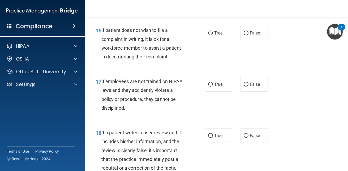
scroll to position [980, 0]
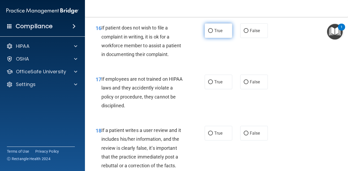
click at [219, 28] on span "True" at bounding box center [218, 30] width 8 height 5
click at [213, 29] on input "True" at bounding box center [210, 31] width 5 height 4
radio input "true"
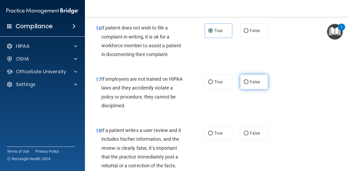
click at [253, 82] on span "False" at bounding box center [255, 81] width 10 height 5
click at [248, 82] on input "False" at bounding box center [245, 82] width 5 height 4
radio input "true"
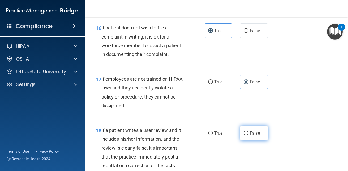
click at [253, 129] on label "False" at bounding box center [254, 133] width 28 height 15
click at [248, 131] on input "False" at bounding box center [245, 133] width 5 height 4
radio input "true"
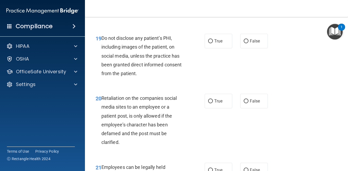
scroll to position [1142, 0]
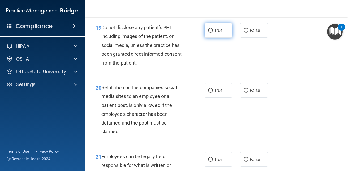
click at [220, 33] on span "True" at bounding box center [218, 30] width 8 height 5
click at [213, 33] on input "True" at bounding box center [210, 31] width 5 height 4
radio input "true"
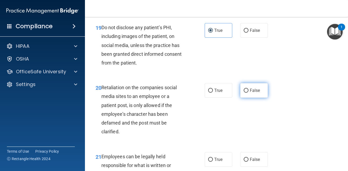
click at [252, 89] on span "False" at bounding box center [255, 90] width 10 height 5
click at [248, 89] on input "False" at bounding box center [245, 91] width 5 height 4
radio input "true"
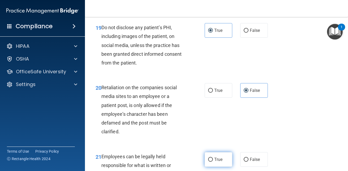
click at [220, 157] on label "True" at bounding box center [218, 159] width 28 height 15
click at [213, 158] on input "True" at bounding box center [210, 160] width 5 height 4
radio input "true"
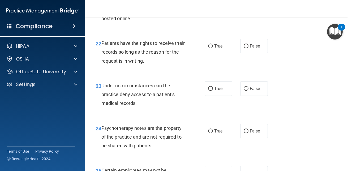
scroll to position [1308, 0]
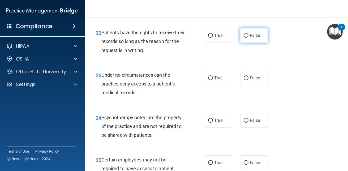
click at [254, 39] on label "False" at bounding box center [254, 35] width 28 height 15
click at [248, 38] on input "False" at bounding box center [245, 36] width 5 height 4
radio input "true"
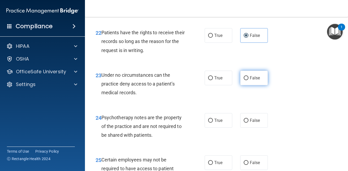
click at [251, 78] on span "False" at bounding box center [255, 77] width 10 height 5
click at [248, 78] on input "False" at bounding box center [245, 78] width 5 height 4
radio input "true"
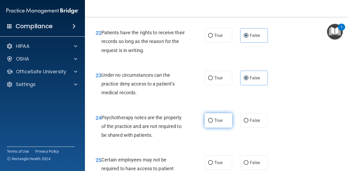
click at [222, 122] on label "True" at bounding box center [218, 120] width 28 height 15
click at [213, 122] on input "True" at bounding box center [210, 121] width 5 height 4
radio input "true"
click at [216, 159] on label "True" at bounding box center [218, 162] width 28 height 15
click at [213, 161] on input "True" at bounding box center [210, 163] width 5 height 4
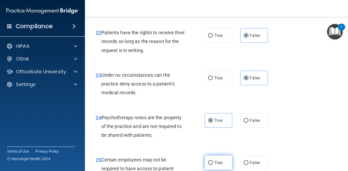
radio input "true"
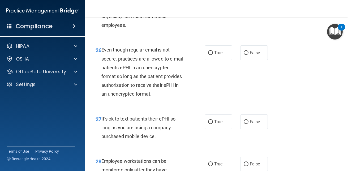
scroll to position [1489, 0]
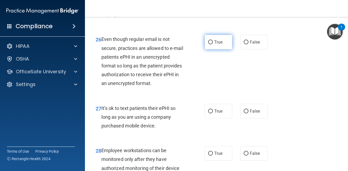
click at [223, 47] on label "True" at bounding box center [218, 42] width 28 height 15
click at [213, 44] on input "True" at bounding box center [210, 42] width 5 height 4
radio input "true"
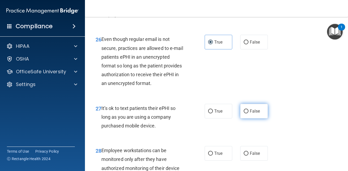
click at [251, 107] on label "False" at bounding box center [254, 111] width 28 height 15
click at [248, 109] on input "False" at bounding box center [245, 111] width 5 height 4
radio input "true"
click at [251, 107] on label "False" at bounding box center [254, 111] width 28 height 15
click at [248, 109] on input "False" at bounding box center [245, 111] width 5 height 4
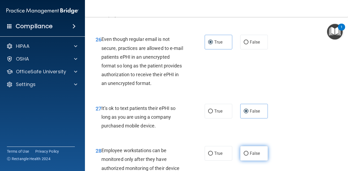
drag, startPoint x: 251, startPoint y: 107, endPoint x: 249, endPoint y: 149, distance: 41.9
click at [249, 149] on label "False" at bounding box center [254, 153] width 28 height 15
click at [248, 151] on input "False" at bounding box center [245, 153] width 5 height 4
radio input "true"
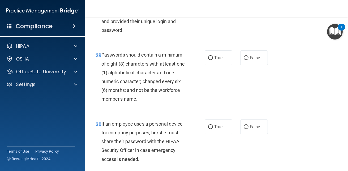
scroll to position [1644, 0]
click at [213, 60] on label "True" at bounding box center [218, 57] width 28 height 15
click at [213, 60] on input "True" at bounding box center [210, 58] width 5 height 4
radio input "true"
click at [247, 125] on label "False" at bounding box center [254, 126] width 28 height 15
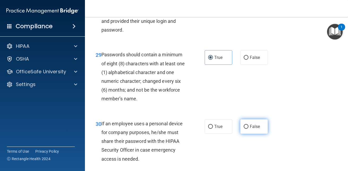
click at [247, 125] on input "False" at bounding box center [245, 127] width 5 height 4
radio input "true"
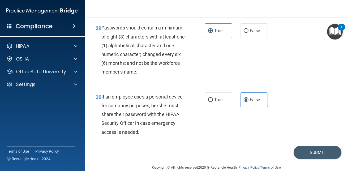
scroll to position [1676, 0]
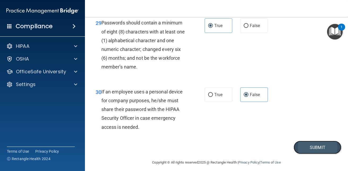
click at [316, 147] on button "Submit" at bounding box center [317, 148] width 48 height 14
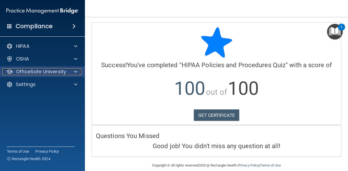
click at [76, 72] on span at bounding box center [75, 71] width 3 height 6
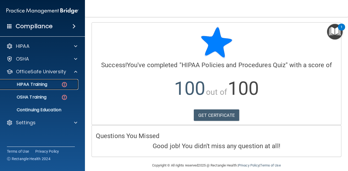
click at [63, 85] on img at bounding box center [64, 84] width 7 height 7
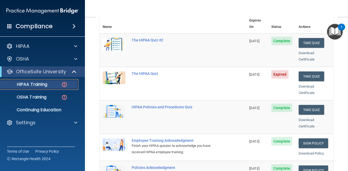
scroll to position [65, 0]
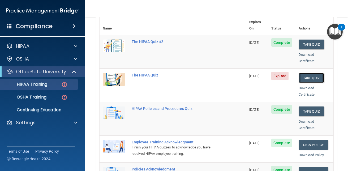
click at [309, 73] on button "Take Quiz" at bounding box center [310, 78] width 25 height 10
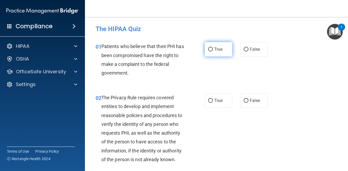
click at [204, 50] on label "True" at bounding box center [218, 49] width 28 height 15
click at [208, 50] on input "True" at bounding box center [210, 49] width 5 height 4
radio input "true"
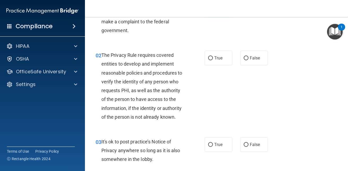
scroll to position [53, 0]
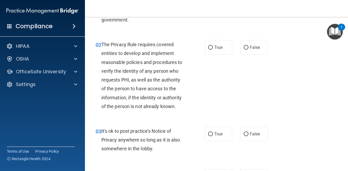
click at [204, 50] on label "True" at bounding box center [218, 47] width 28 height 15
click at [208, 50] on input "True" at bounding box center [210, 48] width 5 height 4
radio input "true"
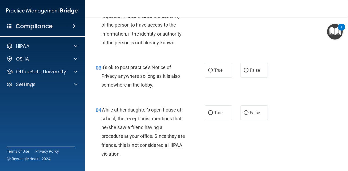
scroll to position [127, 0]
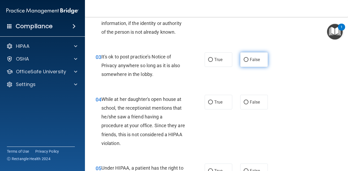
click at [243, 59] on input "False" at bounding box center [245, 60] width 5 height 4
radio input "true"
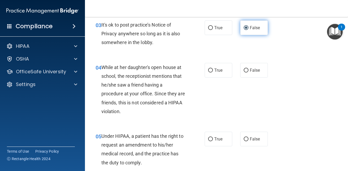
scroll to position [170, 0]
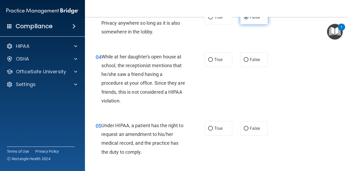
click at [243, 59] on input "False" at bounding box center [245, 60] width 5 height 4
radio input "true"
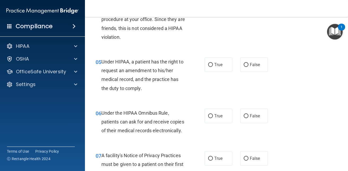
scroll to position [244, 0]
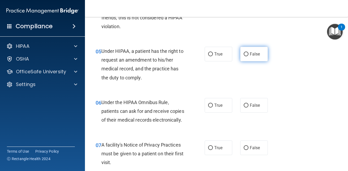
click at [243, 58] on label "False" at bounding box center [254, 54] width 28 height 15
click at [243, 56] on input "False" at bounding box center [245, 54] width 5 height 4
radio input "true"
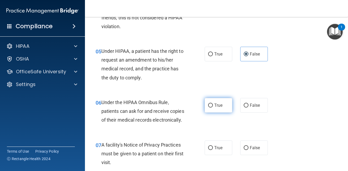
click at [208, 105] on input "True" at bounding box center [210, 105] width 5 height 4
radio input "true"
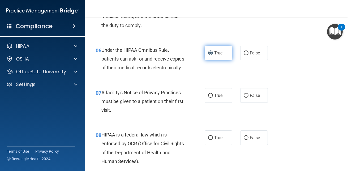
scroll to position [297, 0]
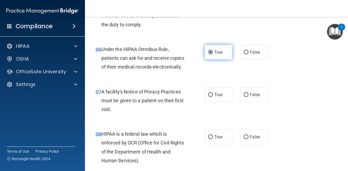
click at [208, 97] on input "True" at bounding box center [210, 95] width 5 height 4
radio input "true"
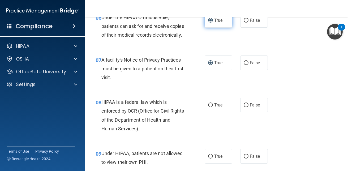
scroll to position [340, 0]
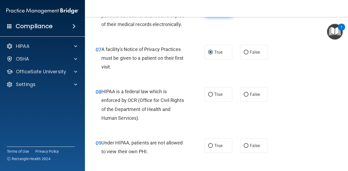
click at [208, 97] on input "True" at bounding box center [210, 95] width 5 height 4
radio input "true"
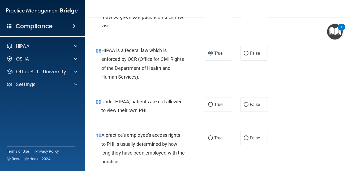
scroll to position [382, 0]
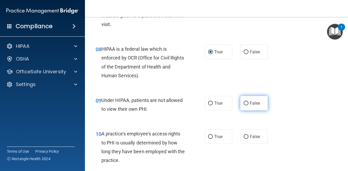
click at [252, 108] on label "False" at bounding box center [254, 103] width 28 height 15
click at [248, 105] on input "False" at bounding box center [245, 103] width 5 height 4
radio input "true"
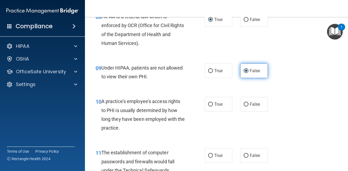
scroll to position [424, 0]
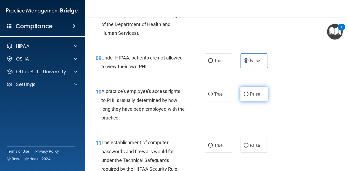
click at [243, 96] on input "False" at bounding box center [245, 94] width 5 height 4
radio input "true"
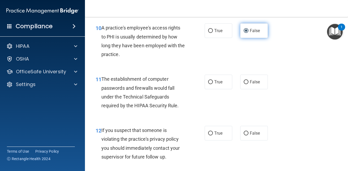
scroll to position [488, 0]
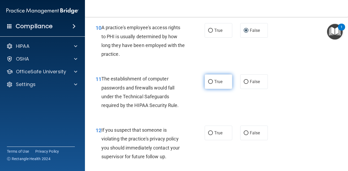
click at [208, 86] on label "True" at bounding box center [218, 81] width 28 height 15
click at [208, 84] on input "True" at bounding box center [210, 82] width 5 height 4
radio input "true"
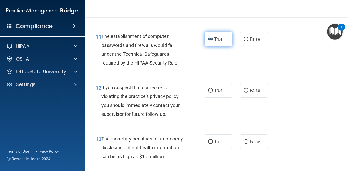
scroll to position [541, 0]
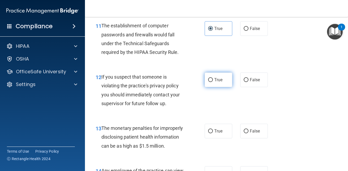
click at [215, 82] on span "True" at bounding box center [218, 79] width 8 height 5
click at [213, 82] on input "True" at bounding box center [210, 80] width 5 height 4
radio input "true"
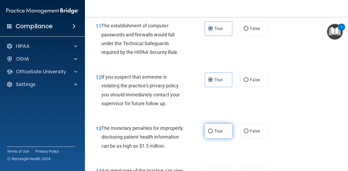
click at [208, 138] on label "True" at bounding box center [218, 131] width 28 height 15
click at [208, 133] on input "True" at bounding box center [210, 131] width 5 height 4
radio input "true"
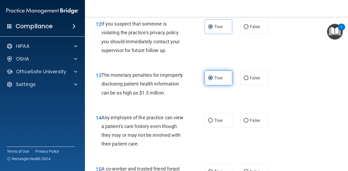
scroll to position [605, 0]
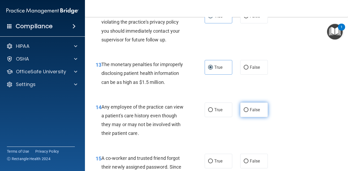
click at [246, 117] on label "False" at bounding box center [254, 109] width 28 height 15
click at [246, 112] on input "False" at bounding box center [245, 110] width 5 height 4
radio input "true"
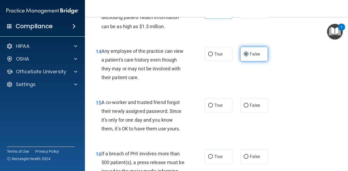
scroll to position [668, 0]
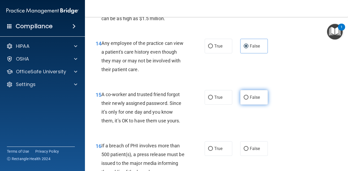
click at [250, 100] on span "False" at bounding box center [255, 97] width 10 height 5
click at [248, 99] on input "False" at bounding box center [245, 97] width 5 height 4
radio input "true"
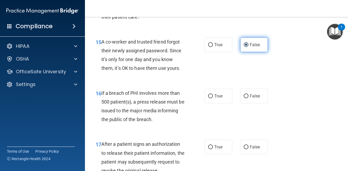
scroll to position [721, 0]
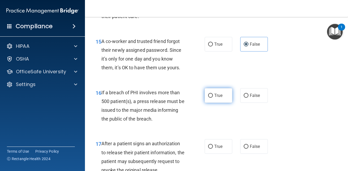
click at [224, 103] on label "True" at bounding box center [218, 95] width 28 height 15
click at [213, 98] on input "True" at bounding box center [210, 96] width 5 height 4
radio input "true"
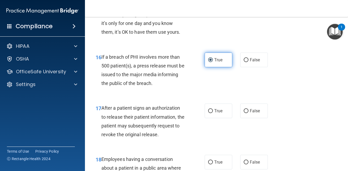
scroll to position [764, 0]
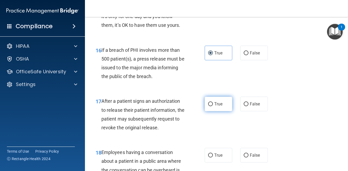
click at [214, 106] on span "True" at bounding box center [218, 103] width 8 height 5
click at [213, 106] on input "True" at bounding box center [210, 104] width 5 height 4
radio input "true"
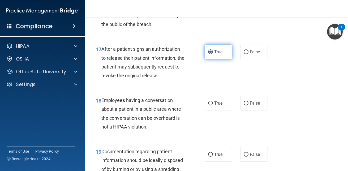
scroll to position [817, 0]
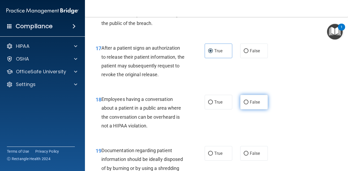
click at [252, 105] on span "False" at bounding box center [255, 101] width 10 height 5
click at [248, 104] on input "False" at bounding box center [245, 102] width 5 height 4
radio input "true"
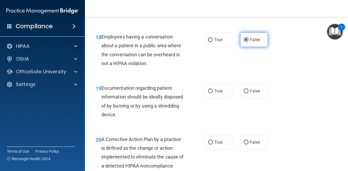
scroll to position [891, 0]
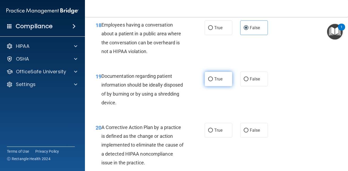
click at [216, 81] on span "True" at bounding box center [218, 78] width 8 height 5
click at [213, 81] on input "True" at bounding box center [210, 79] width 5 height 4
radio input "true"
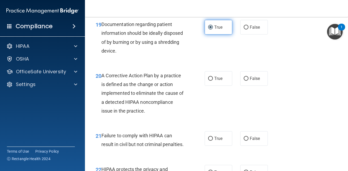
scroll to position [944, 0]
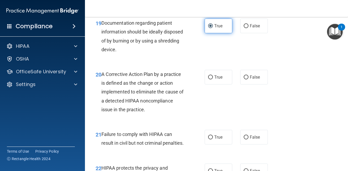
click at [216, 84] on label "True" at bounding box center [218, 77] width 28 height 15
click at [213, 79] on input "True" at bounding box center [210, 77] width 5 height 4
radio input "true"
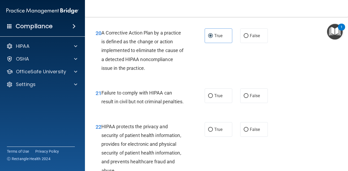
scroll to position [987, 0]
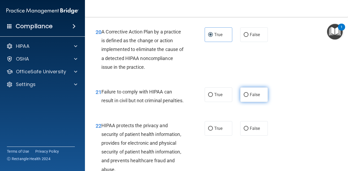
click at [248, 101] on label "False" at bounding box center [254, 94] width 28 height 15
click at [248, 97] on input "False" at bounding box center [245, 95] width 5 height 4
radio input "true"
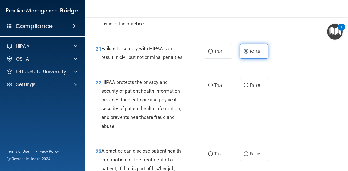
scroll to position [1040, 0]
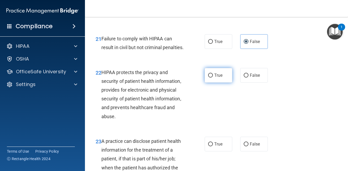
click at [217, 78] on span "True" at bounding box center [218, 75] width 8 height 5
click at [213, 77] on input "True" at bounding box center [210, 75] width 5 height 4
radio input "true"
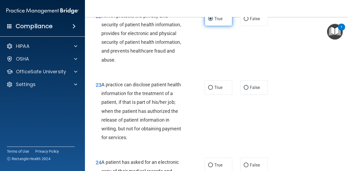
scroll to position [1103, 0]
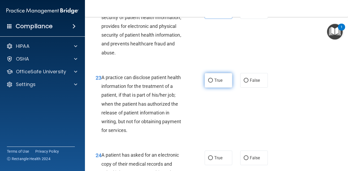
click at [217, 88] on label "True" at bounding box center [218, 80] width 28 height 15
click at [213, 82] on input "True" at bounding box center [210, 81] width 5 height 4
radio input "true"
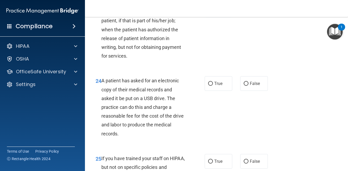
scroll to position [1188, 0]
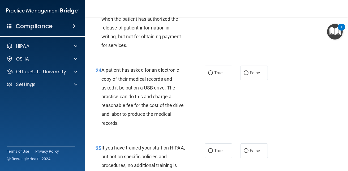
click at [217, 80] on label "True" at bounding box center [218, 73] width 28 height 15
click at [213, 75] on input "True" at bounding box center [210, 73] width 5 height 4
radio input "true"
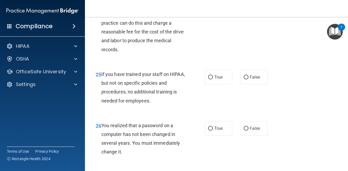
scroll to position [1263, 0]
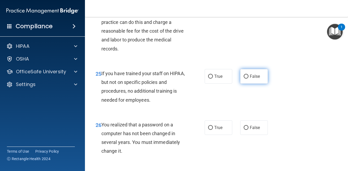
click at [245, 79] on input "False" at bounding box center [245, 77] width 5 height 4
radio input "true"
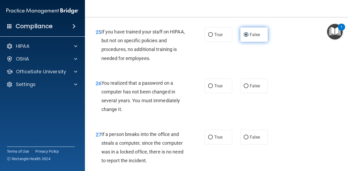
scroll to position [1305, 0]
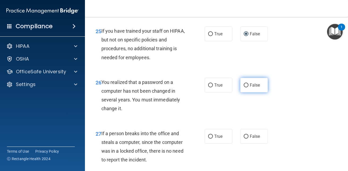
click at [250, 88] on span "False" at bounding box center [255, 84] width 10 height 5
click at [248, 87] on input "False" at bounding box center [245, 85] width 5 height 4
radio input "true"
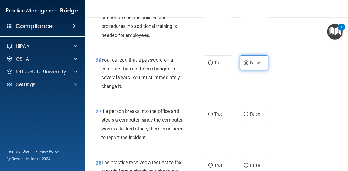
scroll to position [1337, 0]
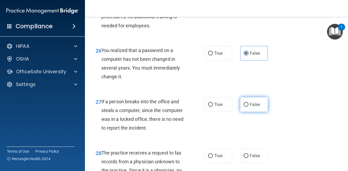
click at [246, 112] on label "False" at bounding box center [254, 104] width 28 height 15
click at [246, 107] on input "False" at bounding box center [245, 105] width 5 height 4
radio input "true"
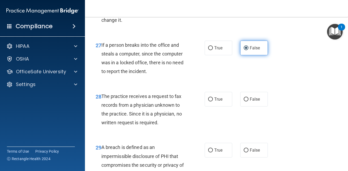
scroll to position [1400, 0]
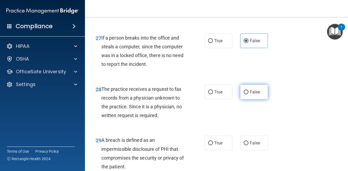
click at [250, 94] on span "False" at bounding box center [255, 91] width 10 height 5
click at [248, 94] on input "False" at bounding box center [245, 92] width 5 height 4
radio input "true"
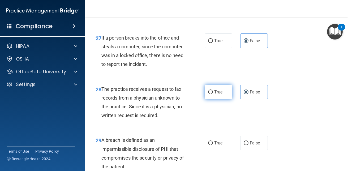
click at [216, 94] on span "True" at bounding box center [218, 91] width 8 height 5
click at [213, 94] on input "True" at bounding box center [210, 92] width 5 height 4
radio input "true"
radio input "false"
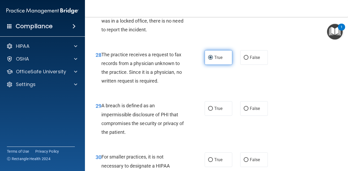
scroll to position [1443, 0]
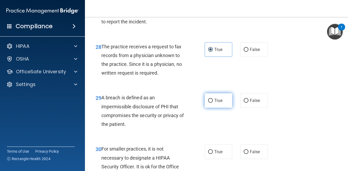
click at [221, 108] on label "True" at bounding box center [218, 100] width 28 height 15
click at [213, 103] on input "True" at bounding box center [210, 101] width 5 height 4
radio input "true"
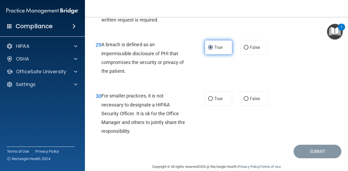
scroll to position [1507, 0]
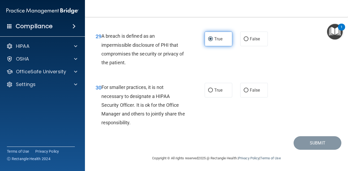
click at [221, 117] on div "30 For smaller practices, it is not necessary to designate a HIPAA Security Off…" at bounding box center [217, 106] width 250 height 60
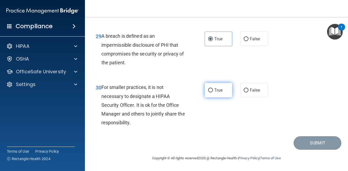
click at [214, 93] on span "True" at bounding box center [218, 90] width 8 height 5
click at [213, 92] on input "True" at bounding box center [210, 90] width 5 height 4
radio input "true"
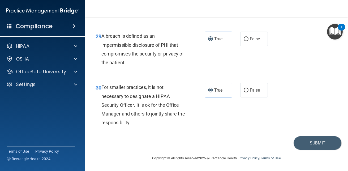
click at [236, 97] on div "True False" at bounding box center [237, 90] width 66 height 15
click at [240, 97] on label "False" at bounding box center [254, 90] width 28 height 15
click at [243, 92] on input "False" at bounding box center [245, 90] width 5 height 4
radio input "true"
radio input "false"
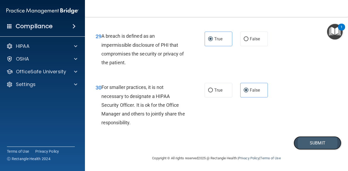
click at [309, 150] on button "Submit" at bounding box center [317, 143] width 48 height 14
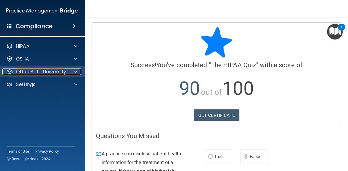
click at [73, 70] on div at bounding box center [74, 71] width 13 height 6
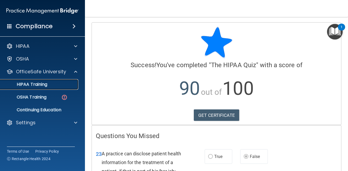
click at [53, 84] on div "HIPAA Training" at bounding box center [39, 84] width 72 height 5
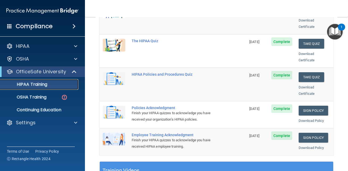
scroll to position [106, 0]
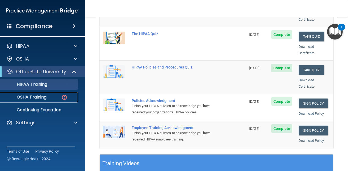
click at [66, 97] on img at bounding box center [64, 97] width 7 height 7
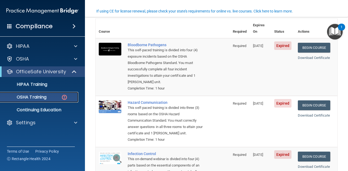
scroll to position [42, 0]
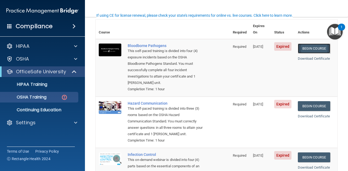
click at [307, 44] on link "Begin Course" at bounding box center [314, 48] width 32 height 10
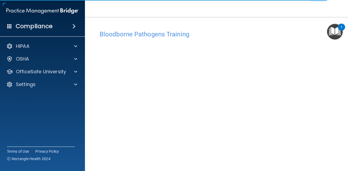
scroll to position [13, 0]
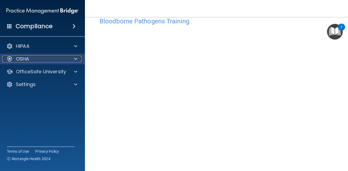
click at [76, 58] on span at bounding box center [75, 59] width 3 height 6
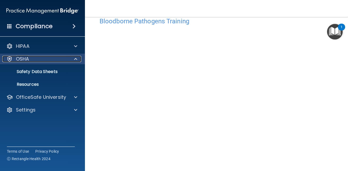
click at [76, 59] on span at bounding box center [75, 59] width 3 height 6
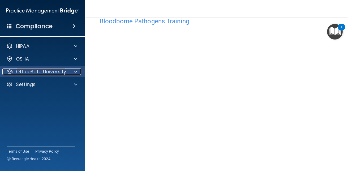
click at [76, 73] on span at bounding box center [75, 71] width 3 height 6
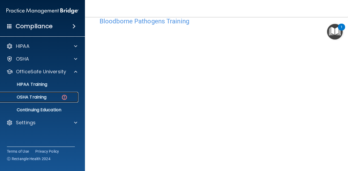
click at [66, 96] on img at bounding box center [64, 97] width 7 height 7
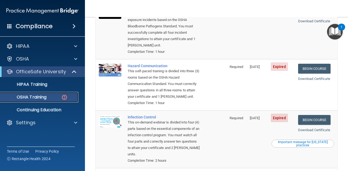
scroll to position [82, 0]
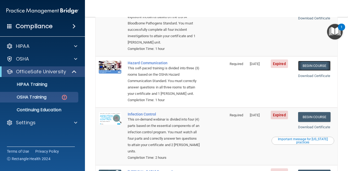
click at [311, 61] on link "Begin Course" at bounding box center [314, 66] width 32 height 10
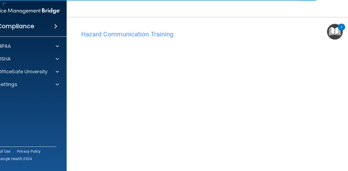
scroll to position [29, 0]
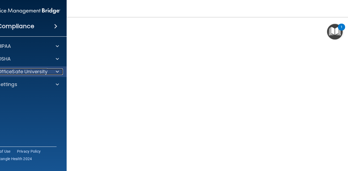
click at [57, 73] on div at bounding box center [56, 71] width 13 height 6
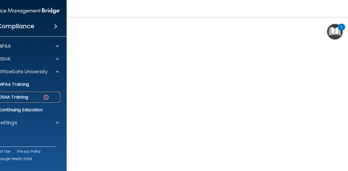
click at [45, 96] on img at bounding box center [46, 97] width 7 height 7
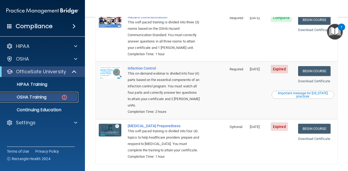
scroll to position [138, 0]
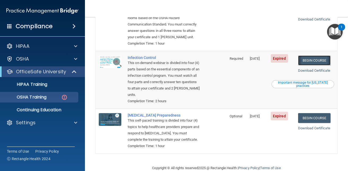
click at [301, 61] on link "Begin Course" at bounding box center [314, 60] width 32 height 10
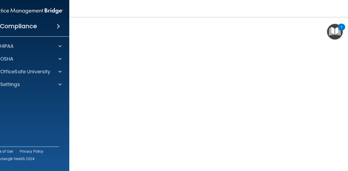
scroll to position [42, 0]
click at [189, 5] on nav "Toggle navigation [PERSON_NAME] [EMAIL_ADDRESS][DOMAIN_NAME] Manage My Enterpri…" at bounding box center [216, 8] width 294 height 17
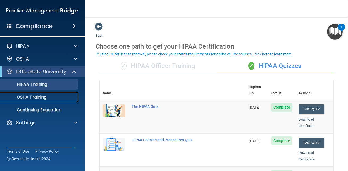
click at [58, 96] on div "OSHA Training" at bounding box center [39, 96] width 72 height 5
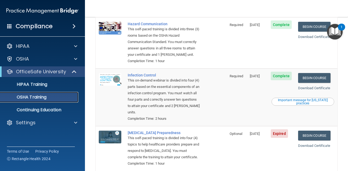
scroll to position [147, 0]
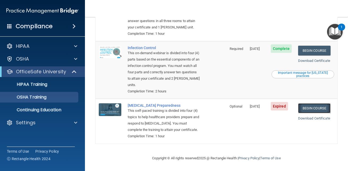
click at [312, 103] on link "Begin Course" at bounding box center [314, 108] width 32 height 10
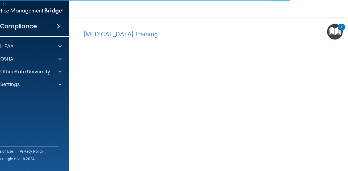
scroll to position [16, 0]
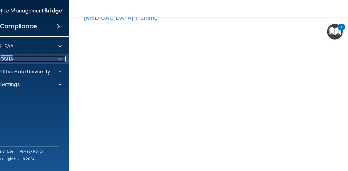
click at [58, 58] on span at bounding box center [59, 59] width 3 height 6
click at [22, 59] on div "OSHA" at bounding box center [20, 59] width 66 height 6
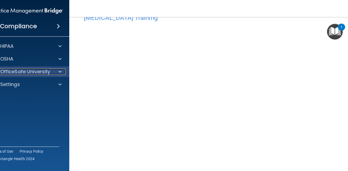
click at [56, 73] on div at bounding box center [58, 71] width 13 height 6
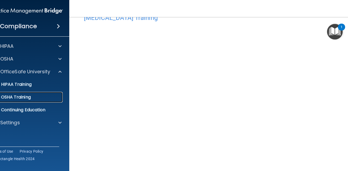
click at [32, 99] on div "OSHA Training" at bounding box center [24, 96] width 72 height 5
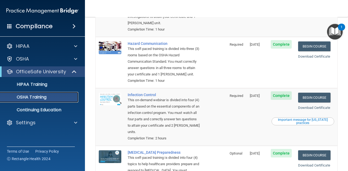
scroll to position [86, 0]
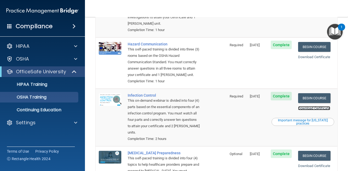
click at [321, 109] on link "Download Certificate" at bounding box center [314, 108] width 32 height 4
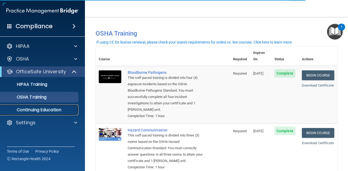
click at [39, 108] on p "Continuing Education" at bounding box center [39, 109] width 72 height 5
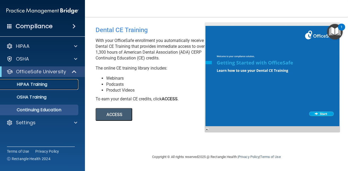
click at [40, 84] on p "HIPAA Training" at bounding box center [25, 84] width 44 height 5
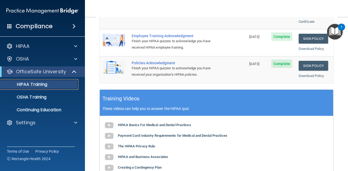
scroll to position [172, 0]
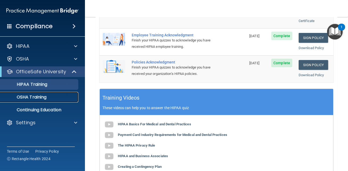
click at [42, 95] on p "OSHA Training" at bounding box center [24, 96] width 43 height 5
